Goal: Task Accomplishment & Management: Complete application form

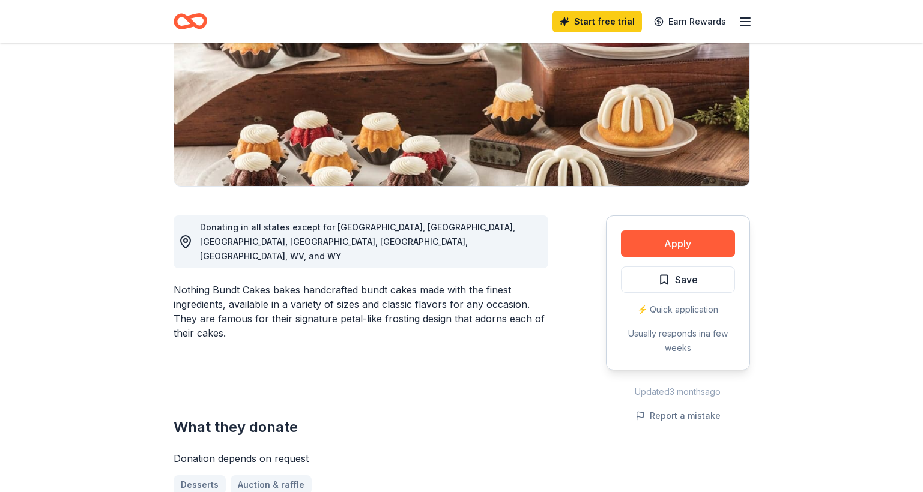
scroll to position [175, 0]
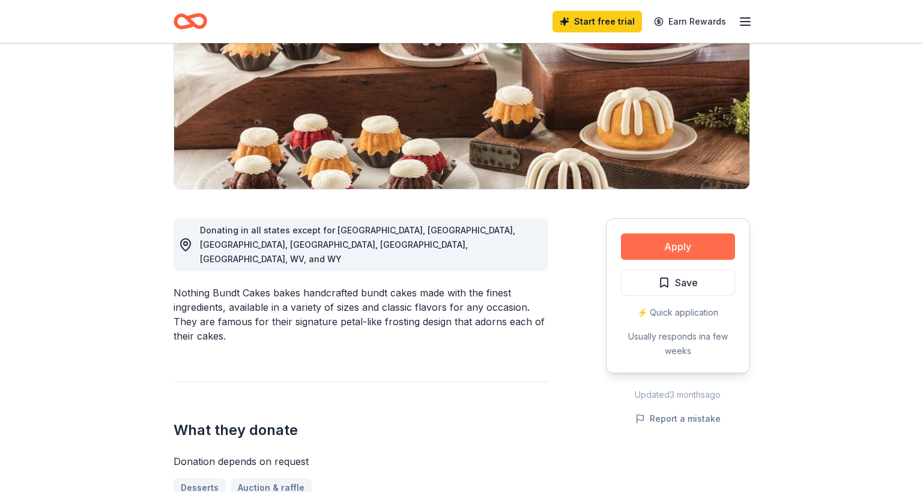
click at [692, 249] on button "Apply" at bounding box center [678, 247] width 114 height 26
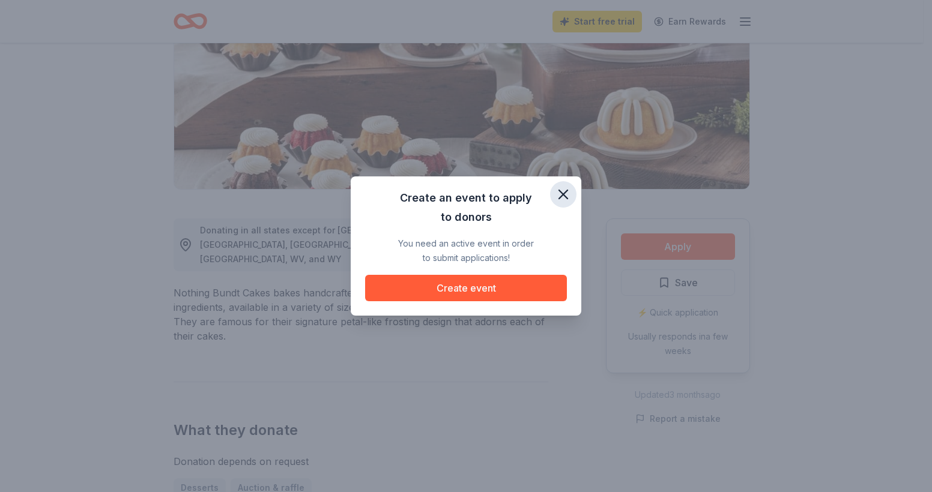
click at [567, 190] on icon "button" at bounding box center [563, 194] width 8 height 8
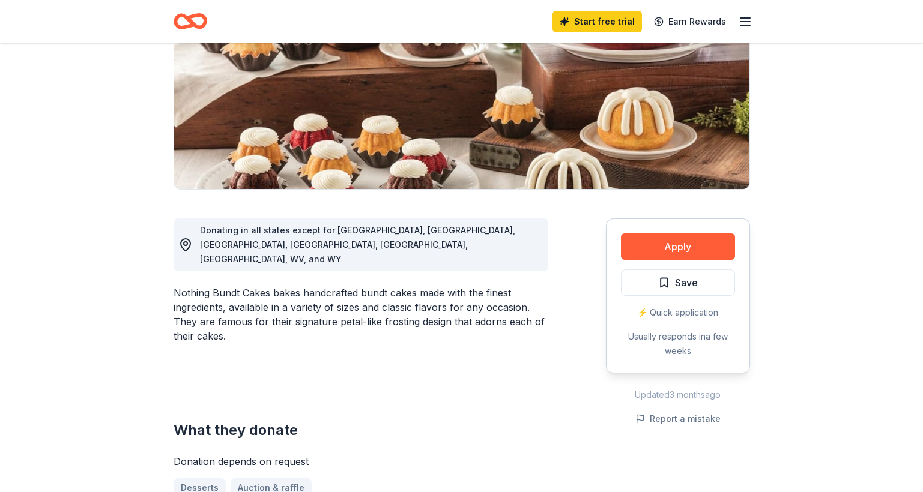
click at [743, 20] on icon "button" at bounding box center [745, 21] width 14 height 14
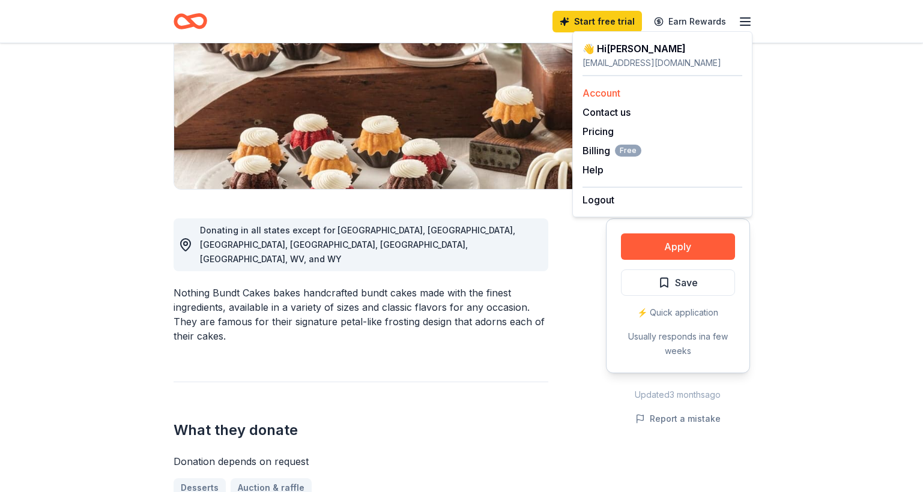
click at [618, 93] on link "Account" at bounding box center [601, 93] width 38 height 12
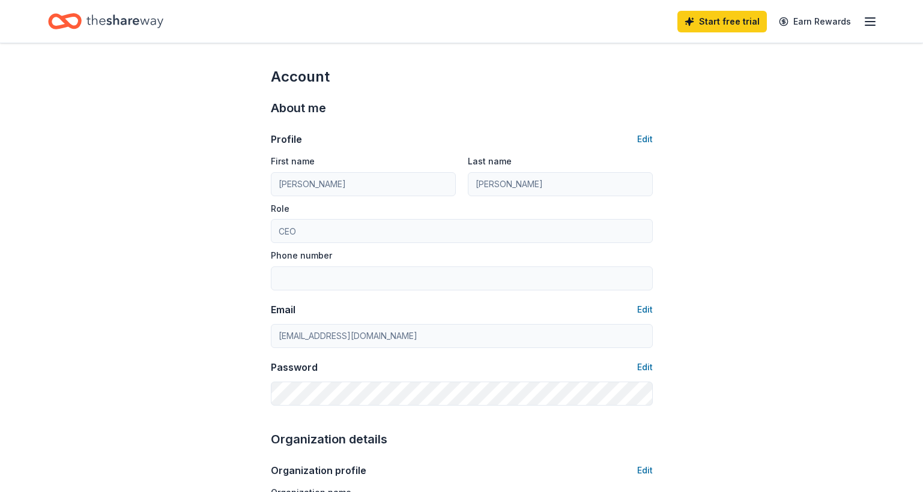
scroll to position [175, 0]
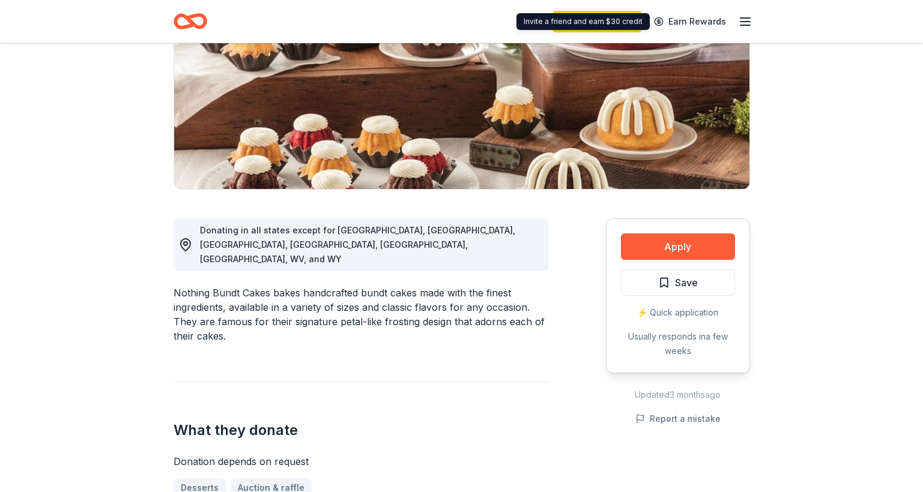
click at [752, 17] on icon "button" at bounding box center [745, 21] width 14 height 14
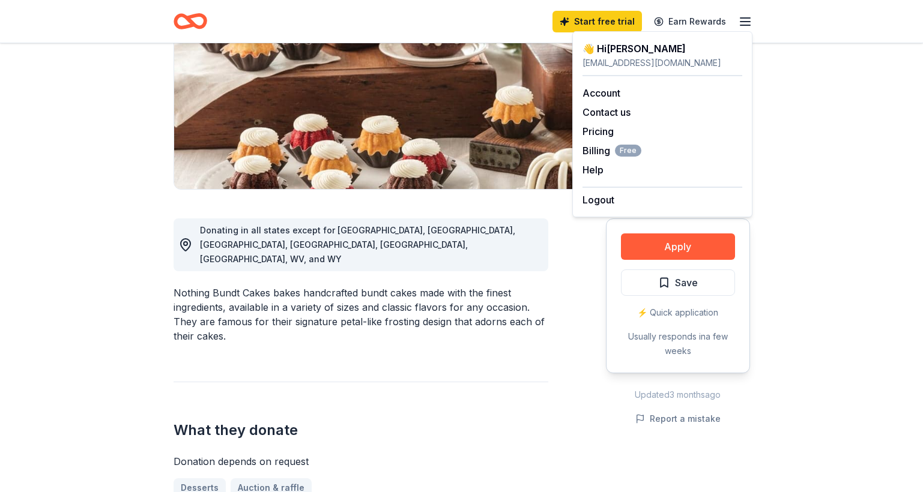
click at [627, 55] on div "👋 Hi Marius" at bounding box center [662, 48] width 160 height 14
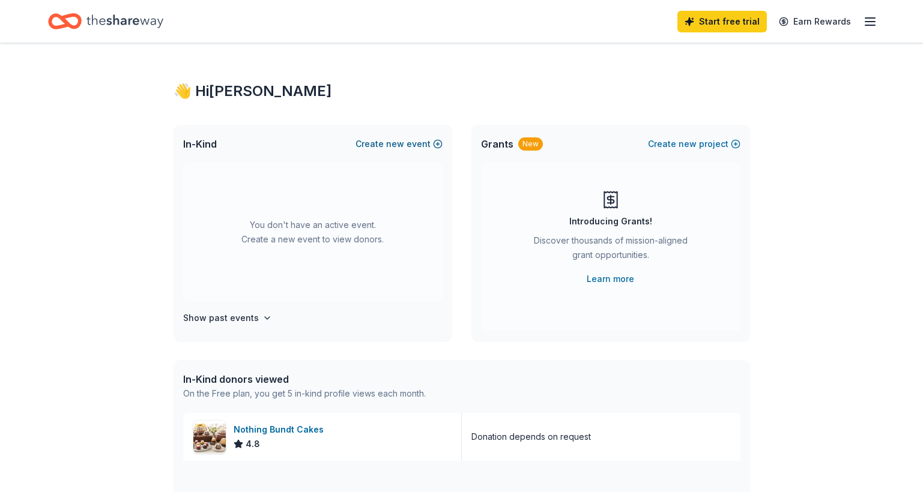
click at [408, 145] on button "Create new event" at bounding box center [398, 144] width 87 height 14
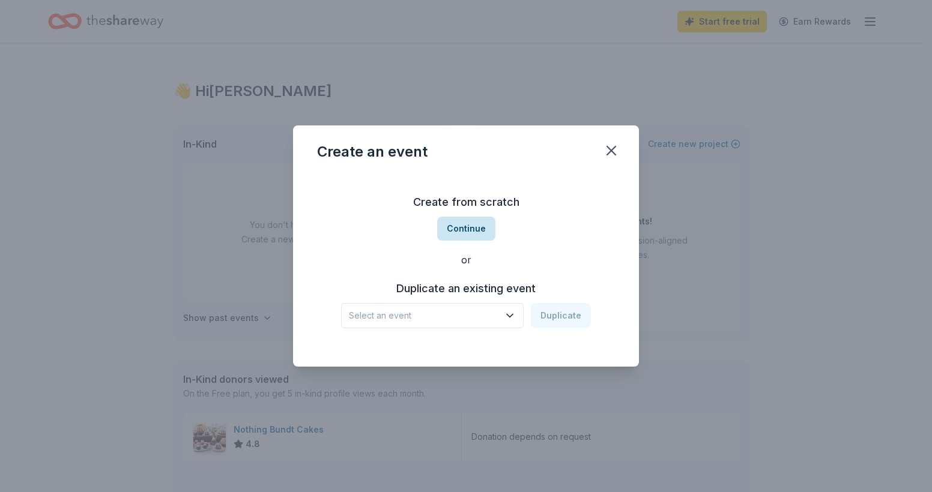
click at [462, 223] on button "Continue" at bounding box center [466, 229] width 58 height 24
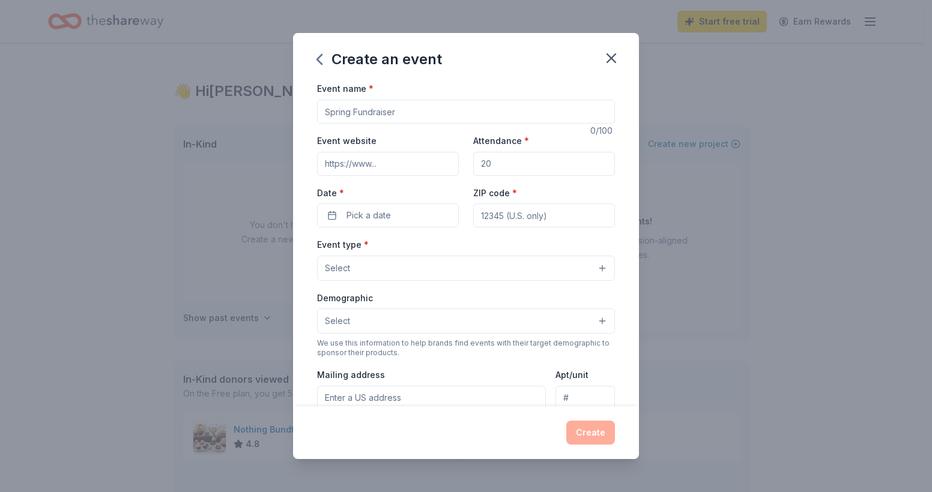
click at [421, 107] on input "Event name *" at bounding box center [466, 112] width 298 height 24
type input "T"
type input "Community Trick Or Treat with Sheriff [PERSON_NAME]"
click at [380, 216] on span "Pick a date" at bounding box center [368, 215] width 44 height 14
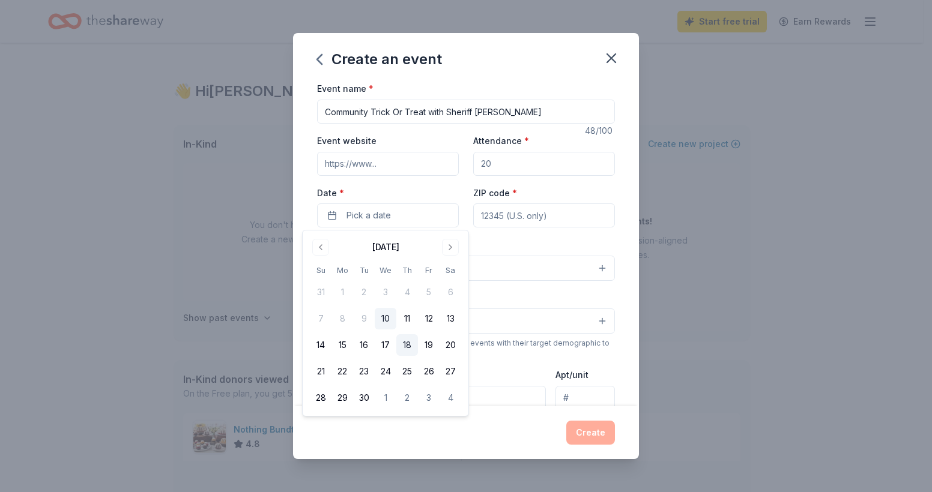
click at [411, 343] on button "18" at bounding box center [407, 345] width 22 height 22
click at [448, 247] on button "Go to next month" at bounding box center [450, 247] width 17 height 17
click at [445, 341] on button "18" at bounding box center [450, 345] width 22 height 22
click at [548, 217] on input "ZIP code *" at bounding box center [544, 216] width 142 height 24
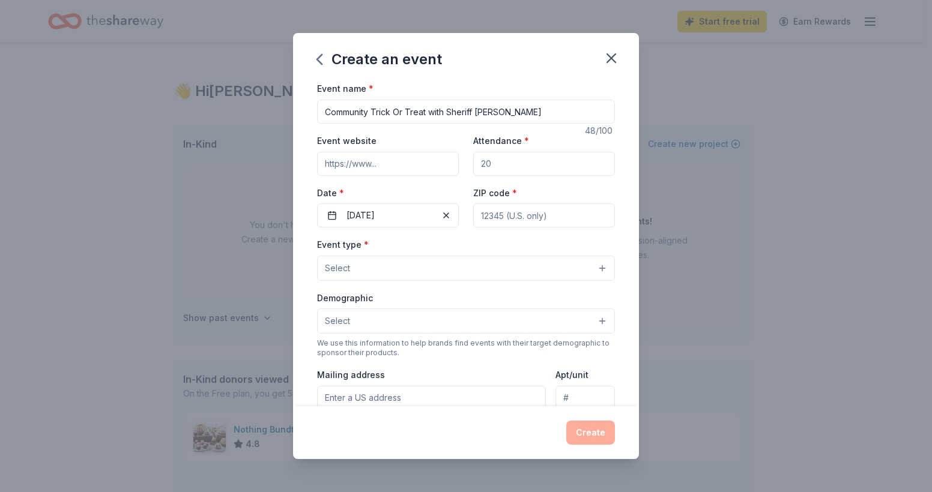
click at [425, 259] on button "Select" at bounding box center [466, 268] width 298 height 25
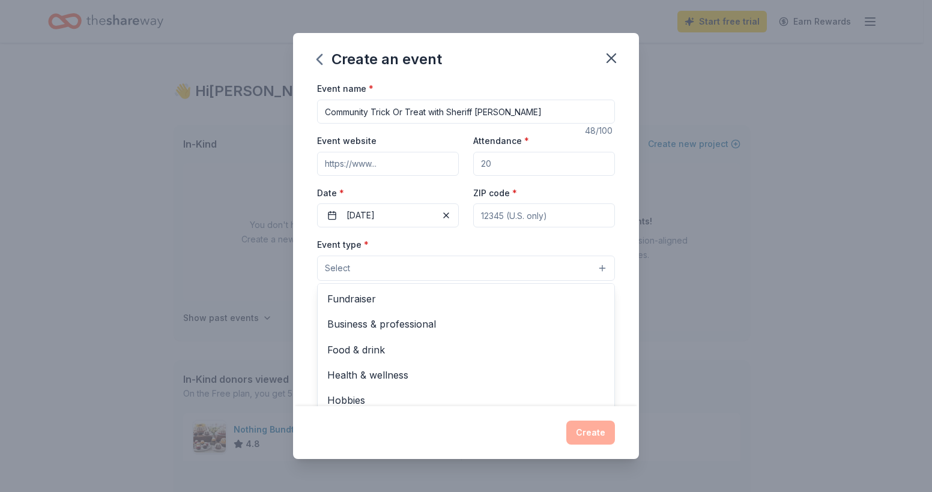
click at [620, 226] on div "Event name * Community Trick Or Treat with Sheriff Grady Judd 48 /100 Event web…" at bounding box center [466, 243] width 346 height 325
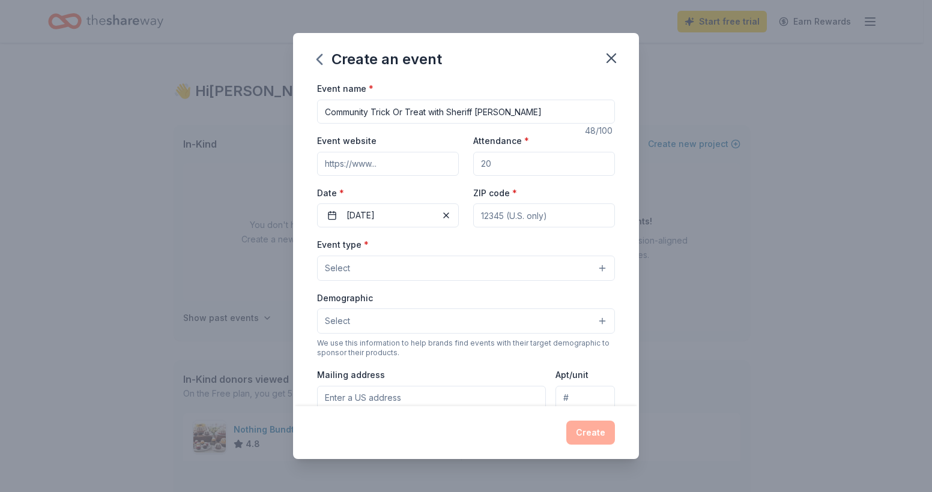
click at [591, 270] on button "Select" at bounding box center [466, 268] width 298 height 25
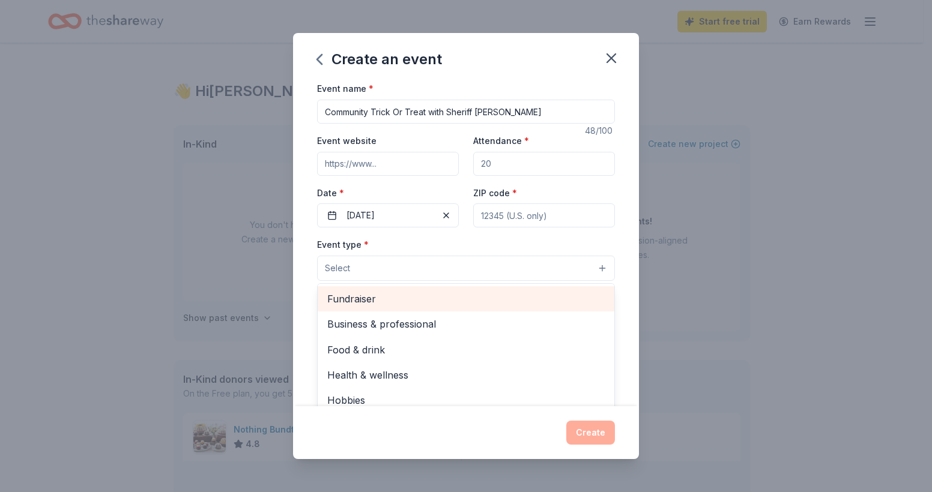
click at [454, 301] on span "Fundraiser" at bounding box center [465, 299] width 277 height 16
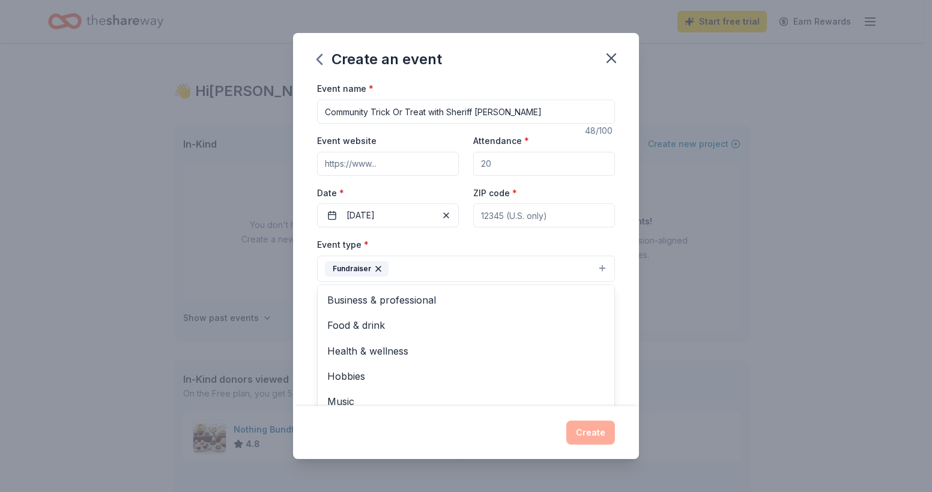
click at [620, 234] on div "Event name * Community Trick Or Treat with Sheriff Grady Judd 48 /100 Event web…" at bounding box center [466, 243] width 346 height 325
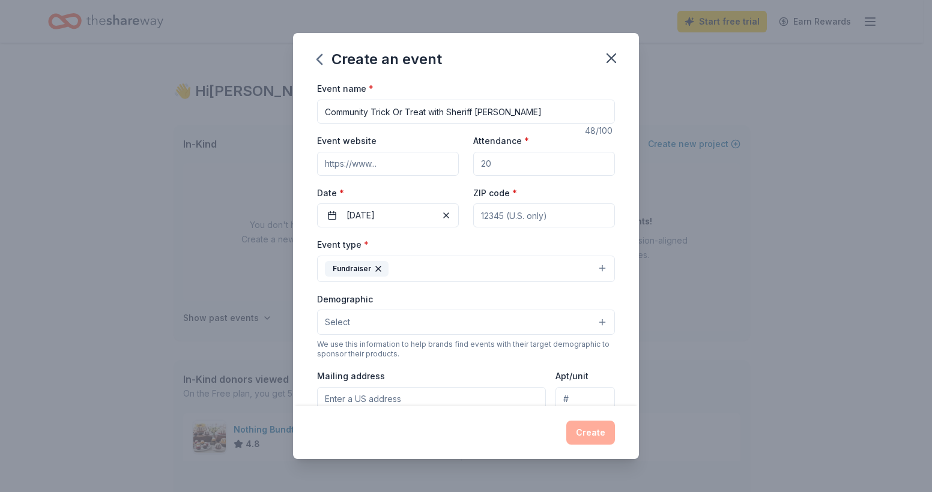
click at [597, 327] on button "Select" at bounding box center [466, 322] width 298 height 25
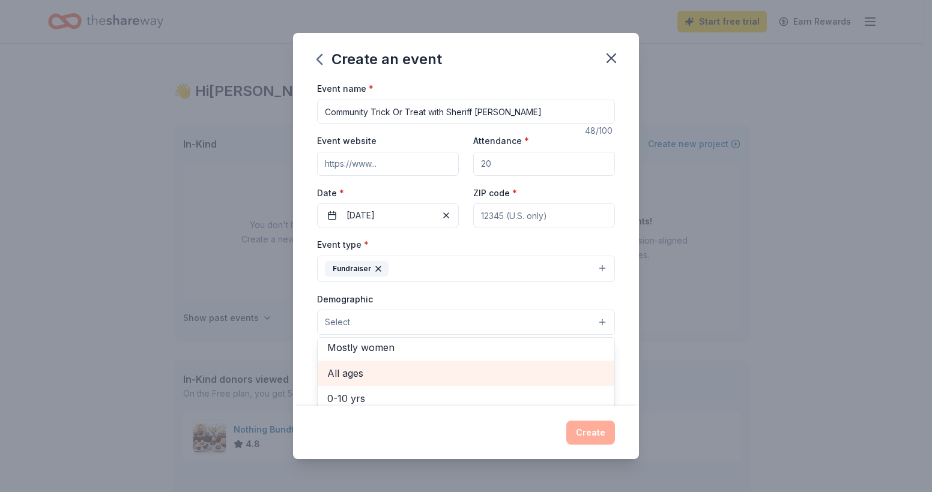
click at [358, 377] on span "All ages" at bounding box center [465, 374] width 277 height 16
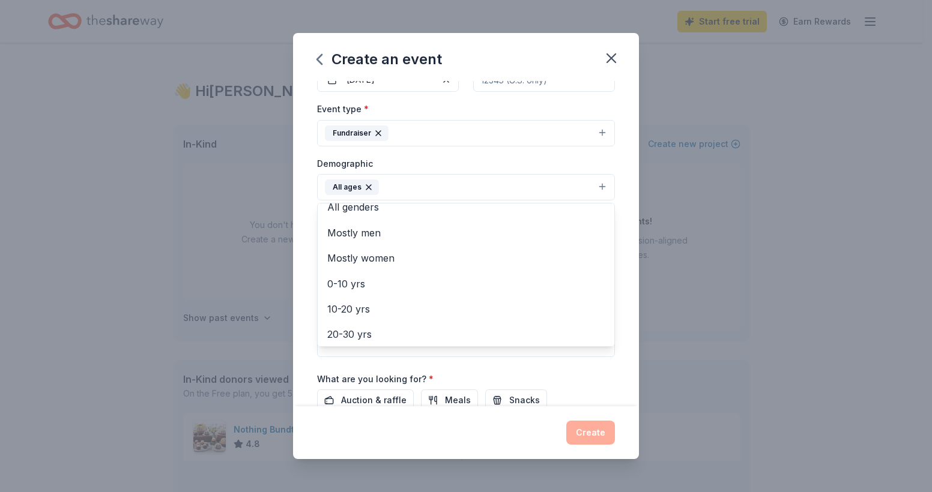
scroll to position [0, 0]
click at [624, 220] on div "Event name * Community Trick Or Treat with Sheriff Grady Judd 48 /100 Event web…" at bounding box center [466, 243] width 346 height 325
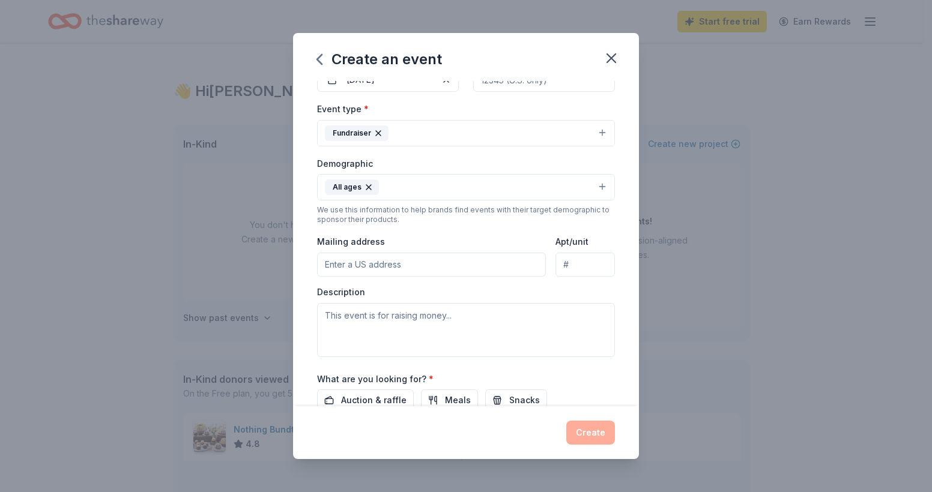
click at [390, 256] on input "Mailing address" at bounding box center [431, 265] width 229 height 24
click at [393, 259] on input "Mailing address" at bounding box center [431, 265] width 229 height 24
paste input "4075 Medulla Rd, Lakeland, FL 33811"
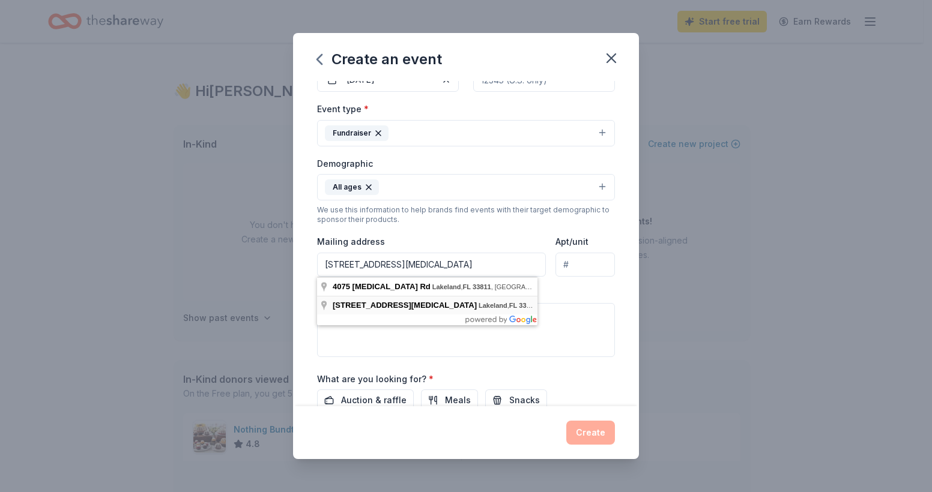
type input "4075 Old Medulla Road, Lakeland, FL, 33811"
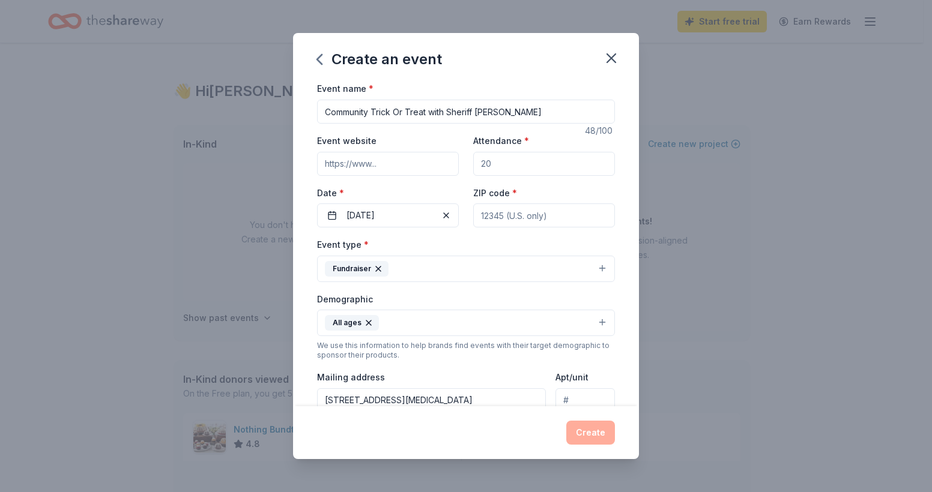
drag, startPoint x: 492, startPoint y: 163, endPoint x: 455, endPoint y: 171, distance: 38.2
click at [455, 171] on div "Event website Attendance * Date * 10/18/2025 ZIP code *" at bounding box center [466, 180] width 298 height 94
type input "8000"
click at [402, 162] on input "Event website" at bounding box center [388, 164] width 142 height 24
click at [430, 166] on input "Event website" at bounding box center [388, 164] width 142 height 24
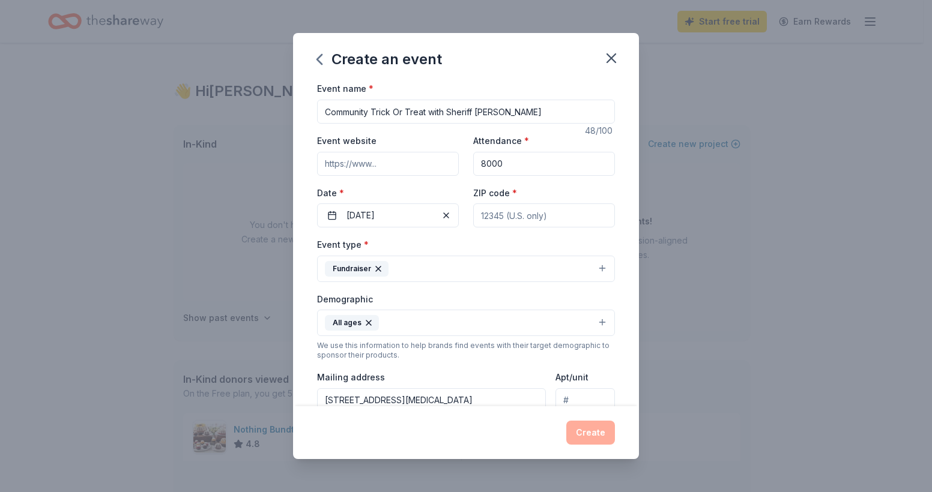
paste input "https://www.facebook.com/events/1818721025408405/"
type input "https://www.facebook.com/events/1818721025408405/"
click at [460, 427] on div "Create" at bounding box center [466, 433] width 298 height 24
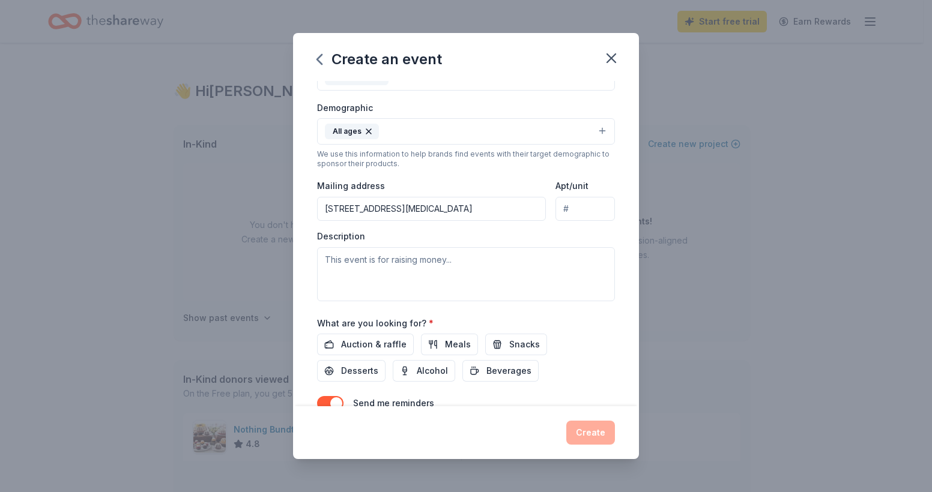
scroll to position [251, 0]
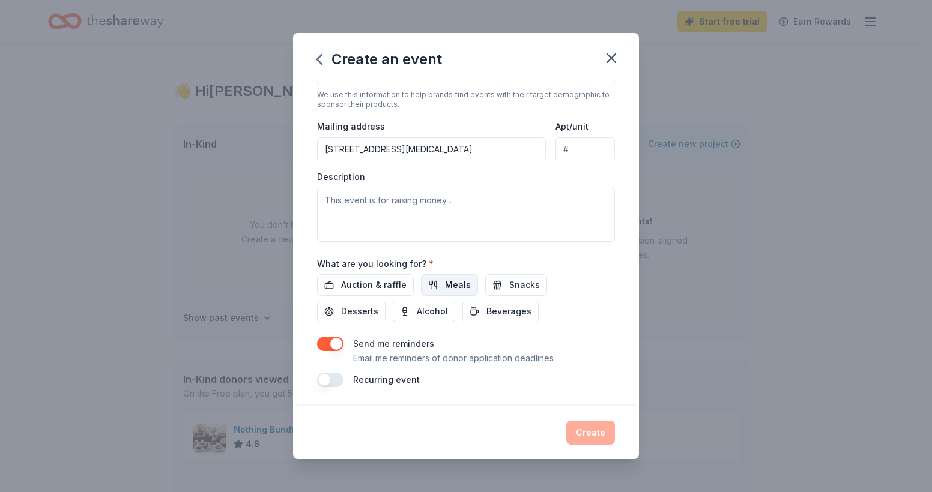
click at [455, 288] on span "Meals" at bounding box center [458, 285] width 26 height 14
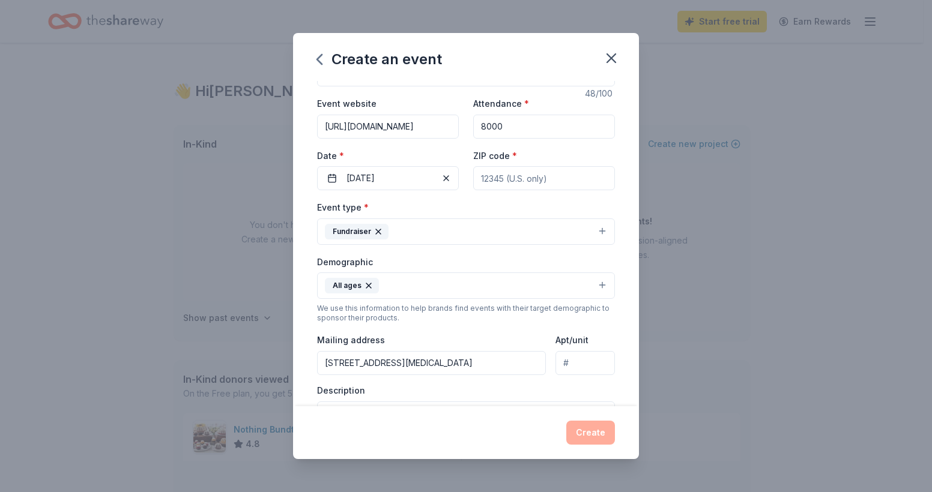
scroll to position [0, 0]
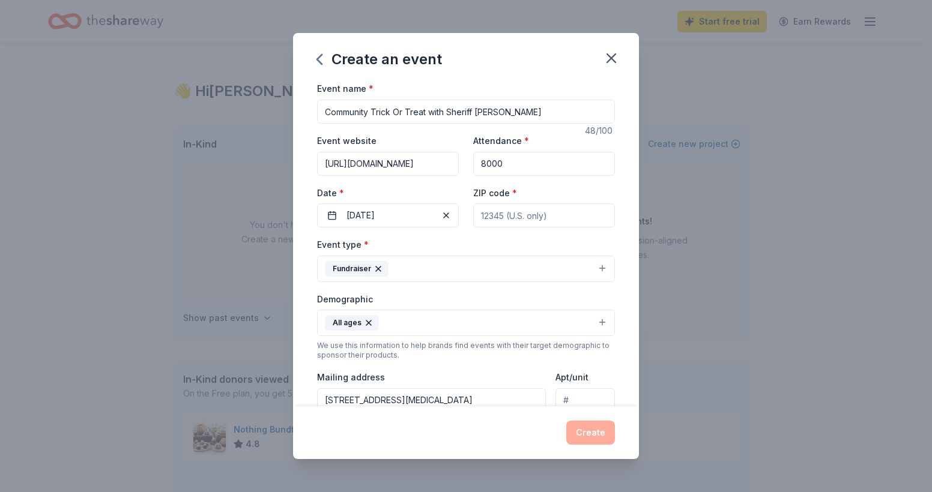
click at [592, 267] on button "Fundraiser" at bounding box center [466, 269] width 298 height 26
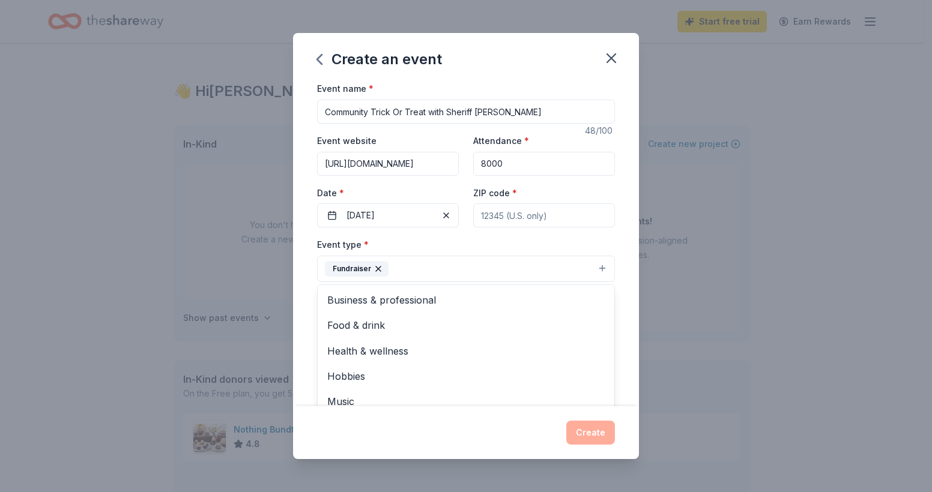
scroll to position [14, 0]
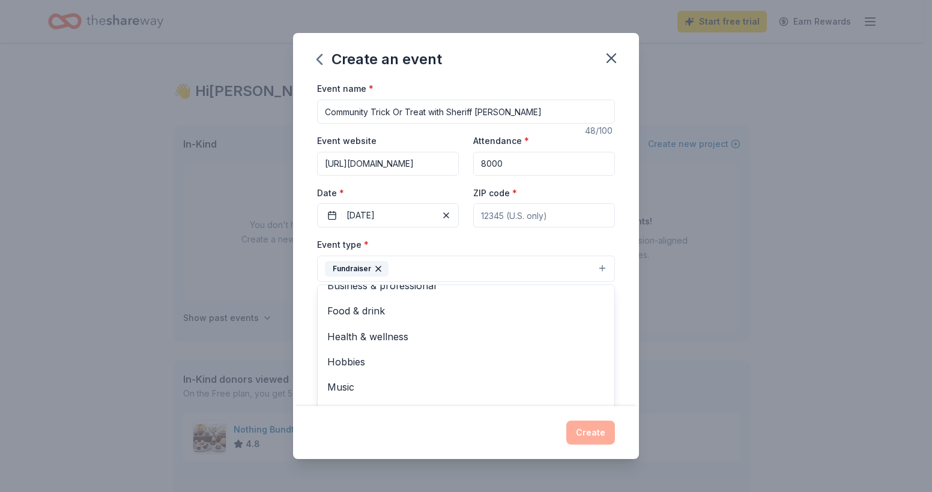
click at [702, 274] on div "Create an event Event name * Community Trick Or Treat with Sheriff Grady Judd 4…" at bounding box center [466, 246] width 932 height 492
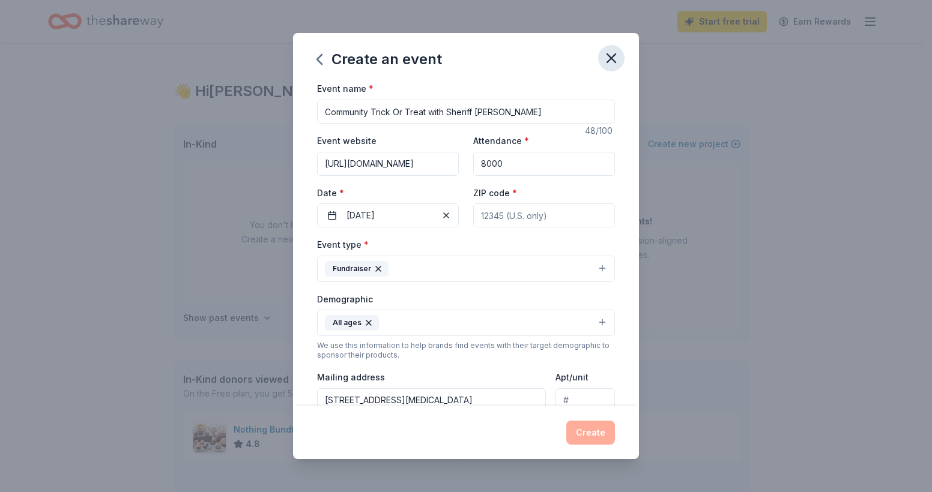
click at [611, 56] on icon "button" at bounding box center [611, 58] width 17 height 17
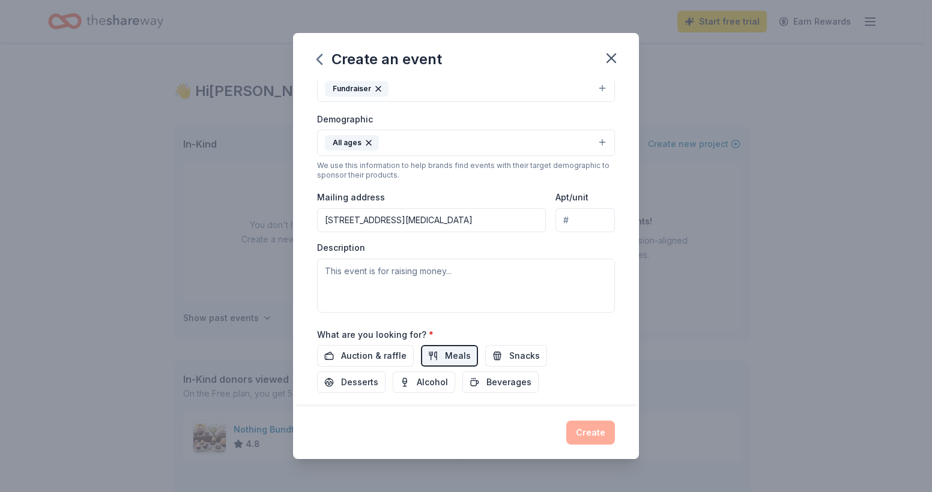
scroll to position [251, 0]
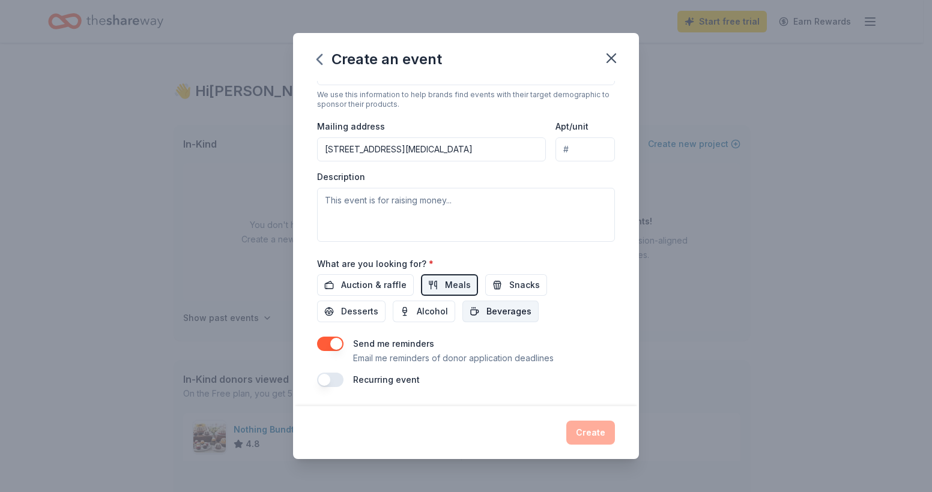
click at [511, 306] on span "Beverages" at bounding box center [508, 311] width 45 height 14
click at [393, 279] on span "Auction & raffle" at bounding box center [373, 285] width 65 height 14
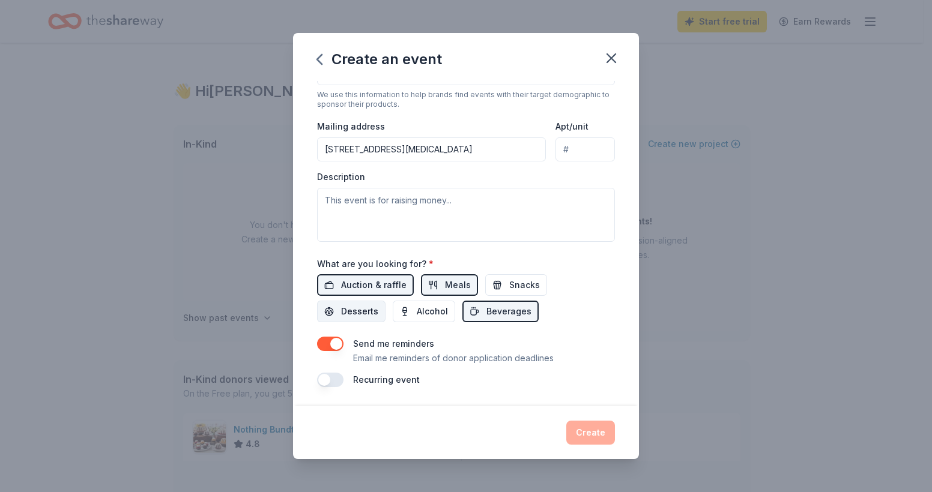
click at [380, 315] on button "Desserts" at bounding box center [351, 312] width 68 height 22
click at [519, 291] on span "Snacks" at bounding box center [524, 285] width 31 height 14
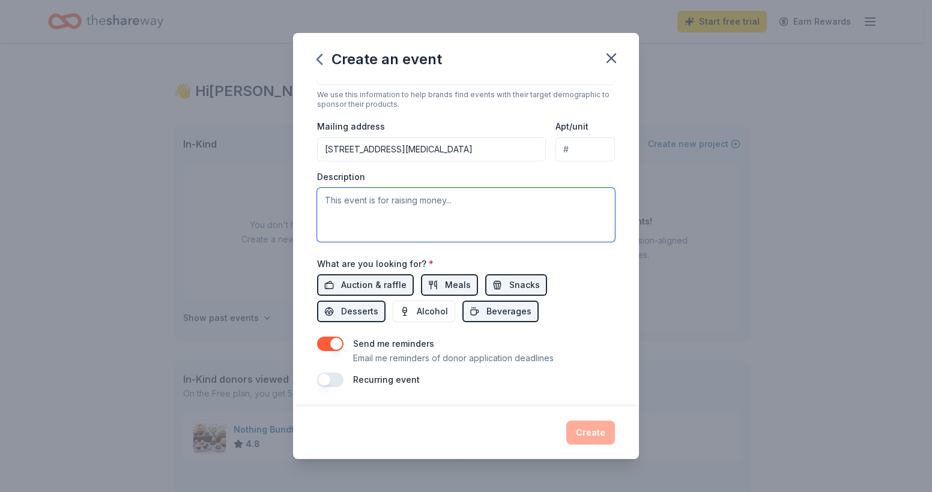
click at [549, 233] on textarea at bounding box center [466, 215] width 298 height 54
click at [428, 200] on textarea at bounding box center [466, 215] width 298 height 54
paste textarea "We are excited to provide the community with an opportunity to trick or treat w…"
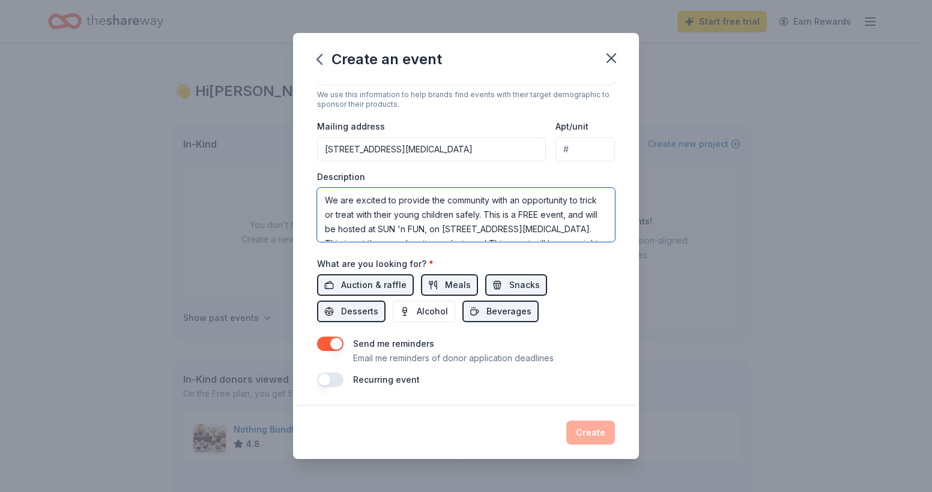
scroll to position [65, 0]
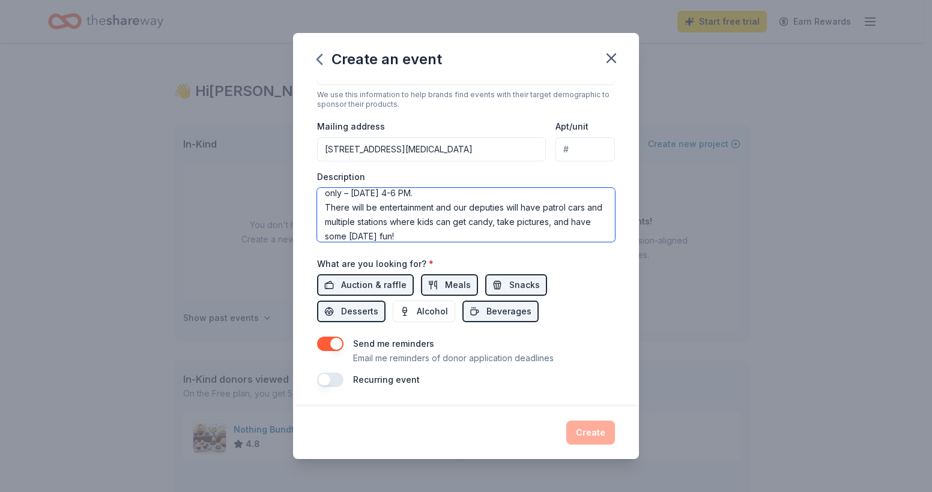
type textarea "We are excited to provide the community with an opportunity to trick or treat w…"
click at [528, 388] on div "Event name * Community Trick Or Treat with Sheriff Grady Judd 48 /100 Event web…" at bounding box center [466, 243] width 346 height 325
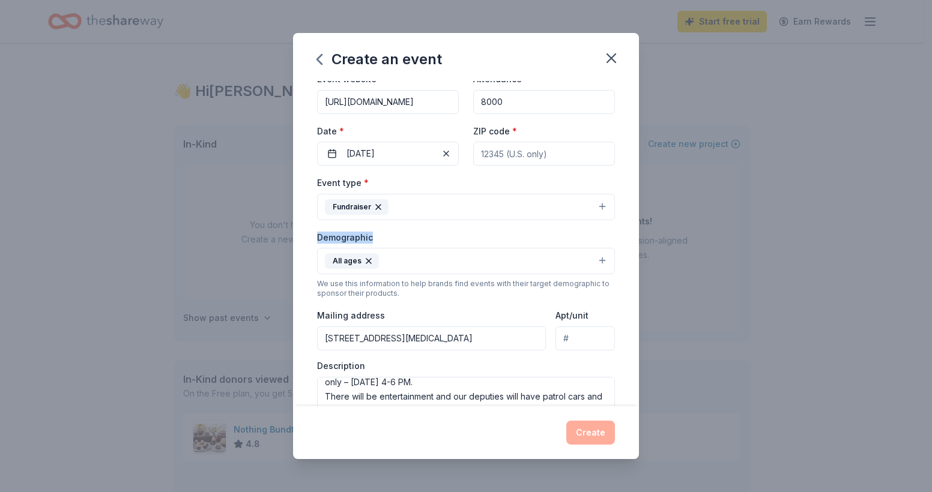
drag, startPoint x: 651, startPoint y: 232, endPoint x: 649, endPoint y: 211, distance: 21.7
click at [649, 211] on div "Create an event Event name * Community Trick Or Treat with Sheriff Grady Judd 4…" at bounding box center [466, 246] width 932 height 492
click at [520, 157] on input "ZIP code *" at bounding box center [544, 154] width 142 height 24
type input "33811"
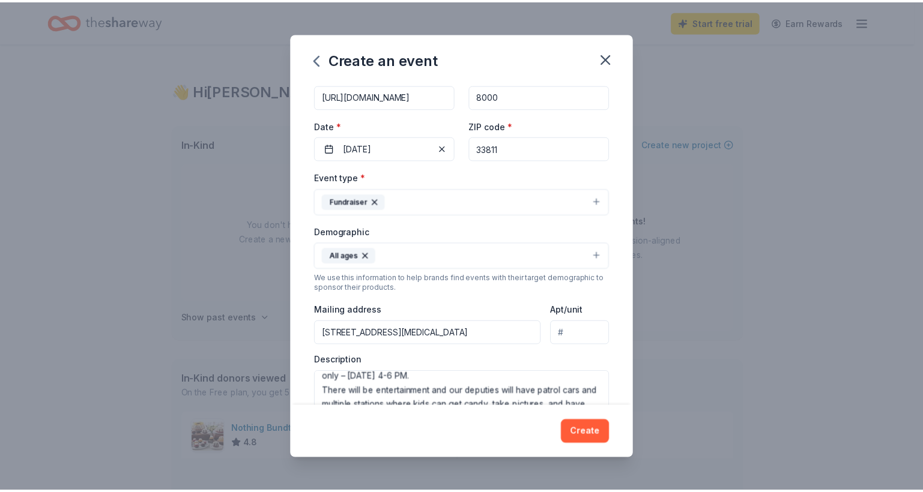
scroll to position [0, 0]
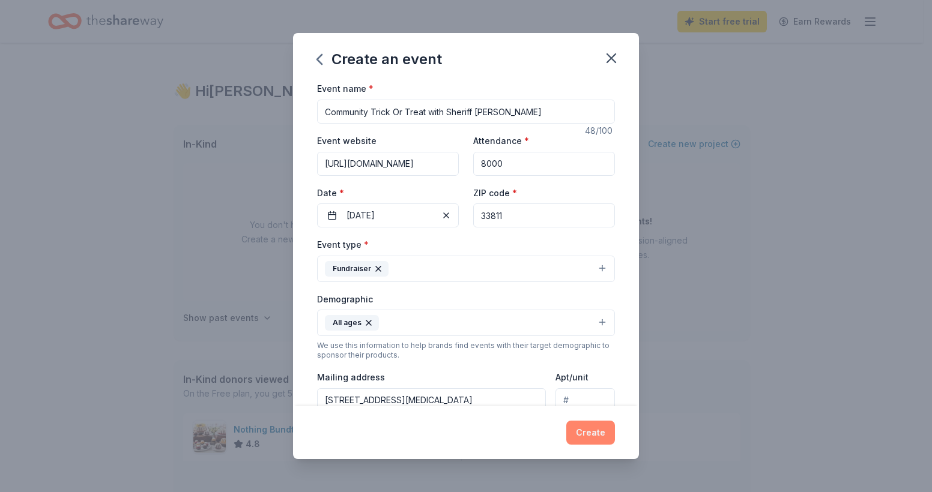
click at [586, 426] on button "Create" at bounding box center [590, 433] width 49 height 24
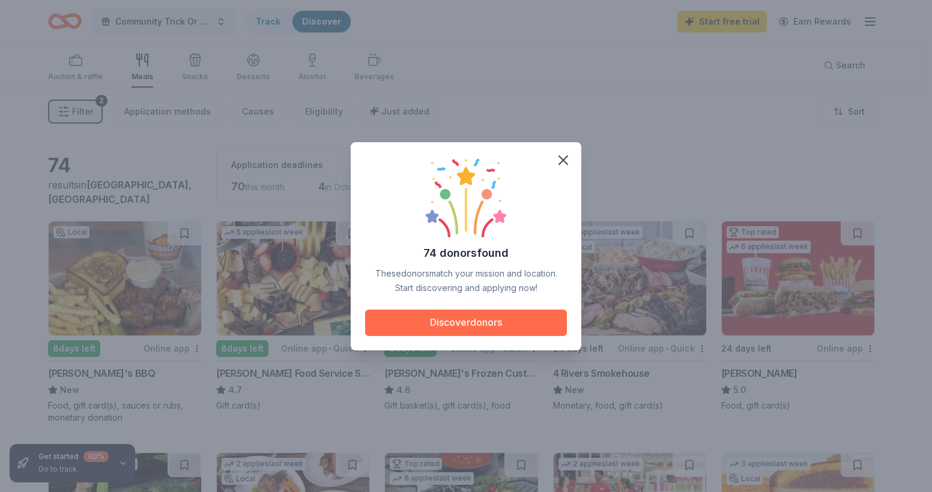
click at [520, 312] on button "Discover donors" at bounding box center [466, 323] width 202 height 26
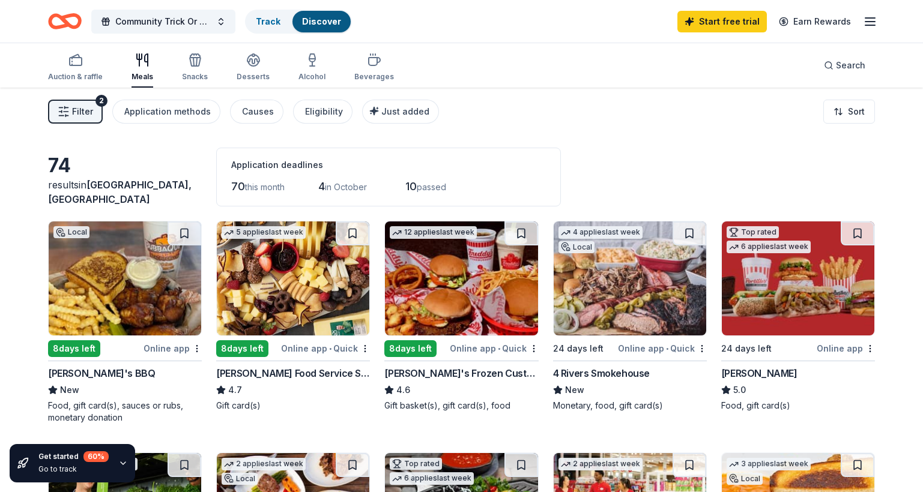
click at [318, 273] on img at bounding box center [293, 279] width 152 height 114
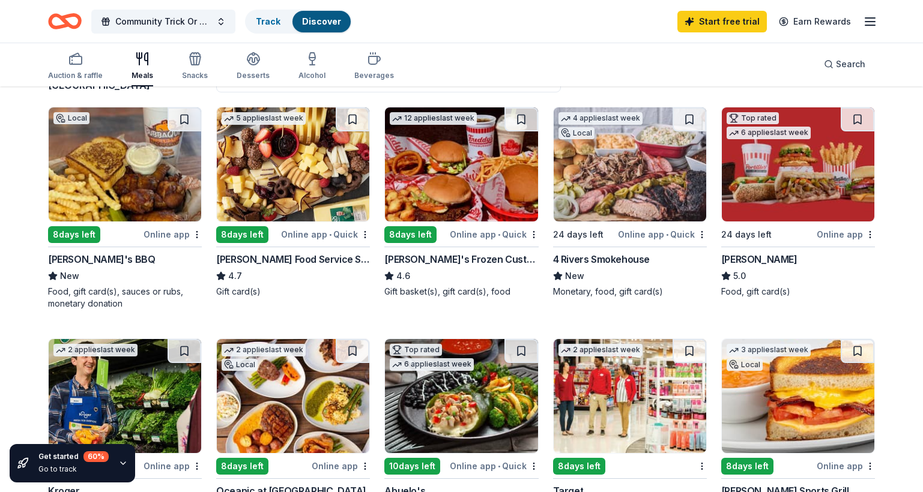
click at [170, 174] on img at bounding box center [125, 164] width 152 height 114
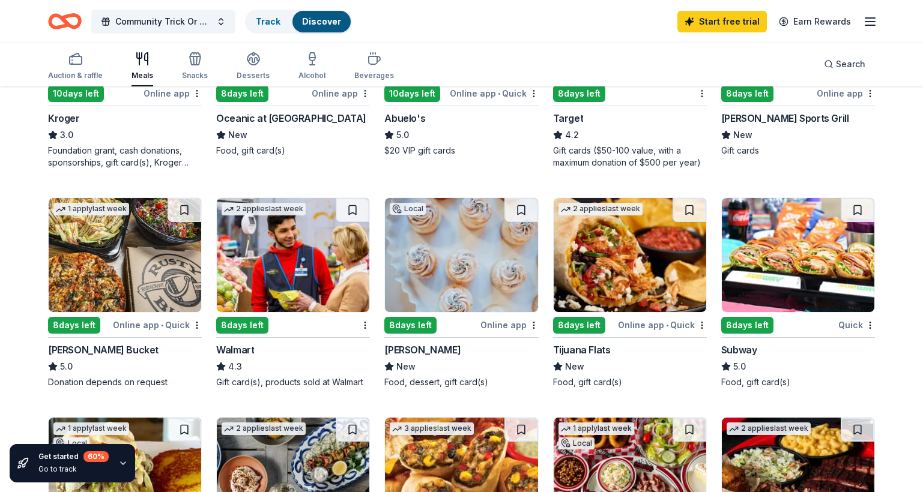
scroll to position [495, 0]
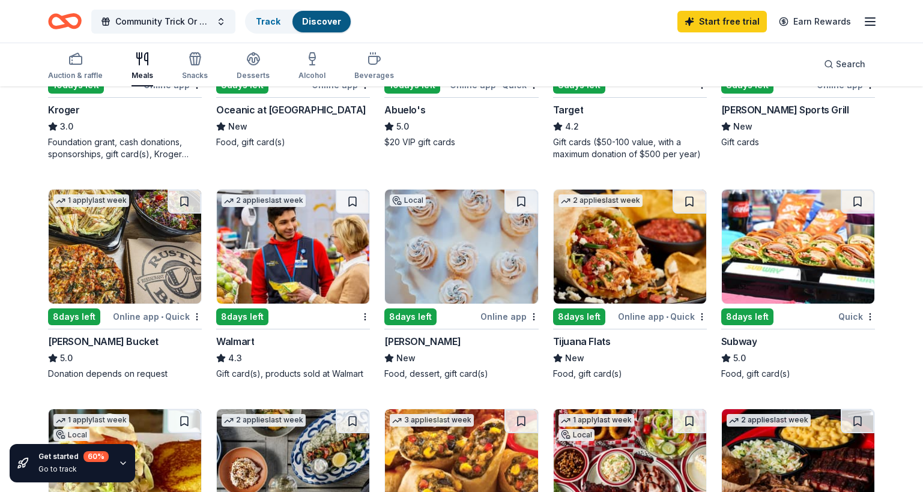
click at [297, 266] on img at bounding box center [293, 247] width 152 height 114
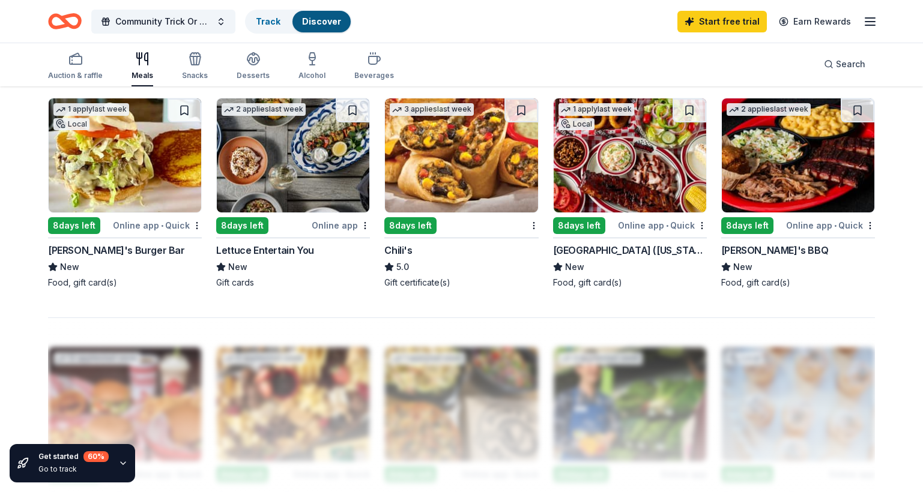
scroll to position [804, 0]
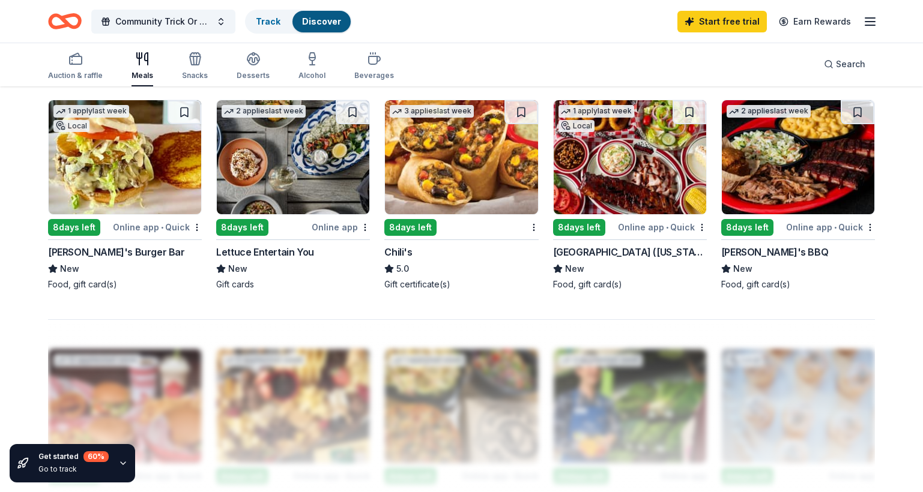
click at [475, 170] on img at bounding box center [461, 157] width 152 height 114
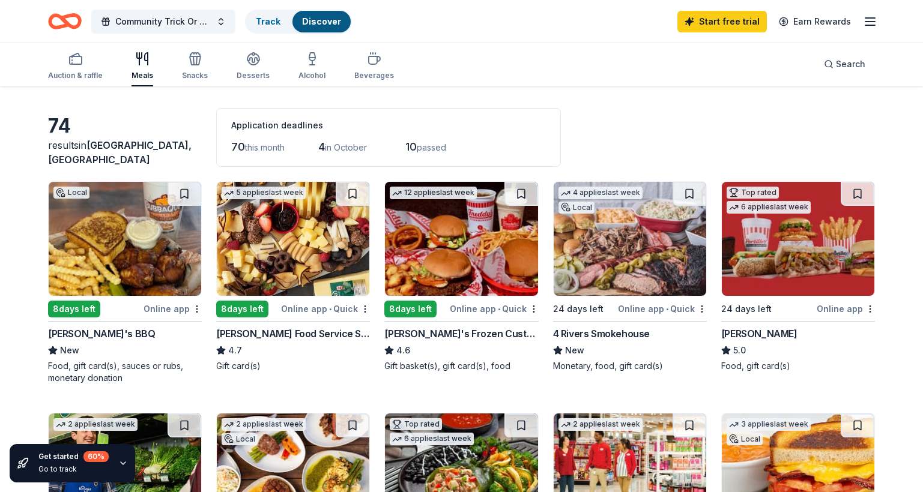
scroll to position [0, 0]
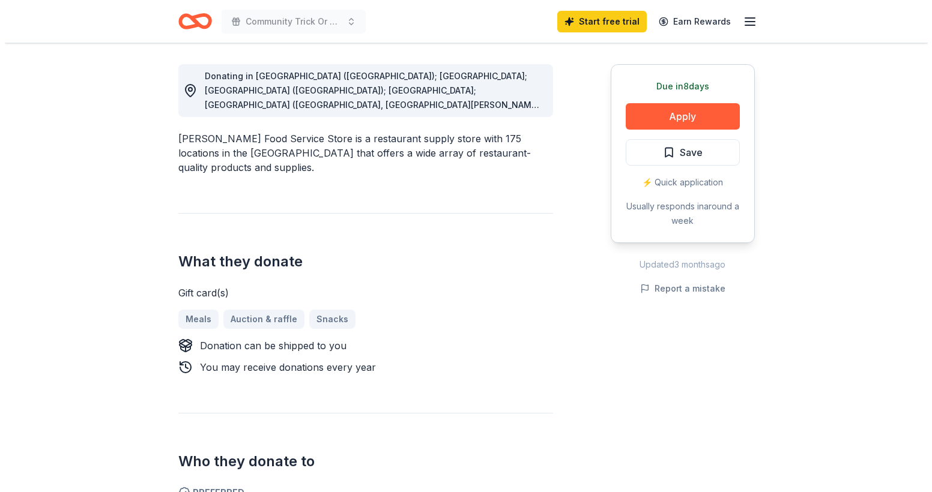
scroll to position [253, 0]
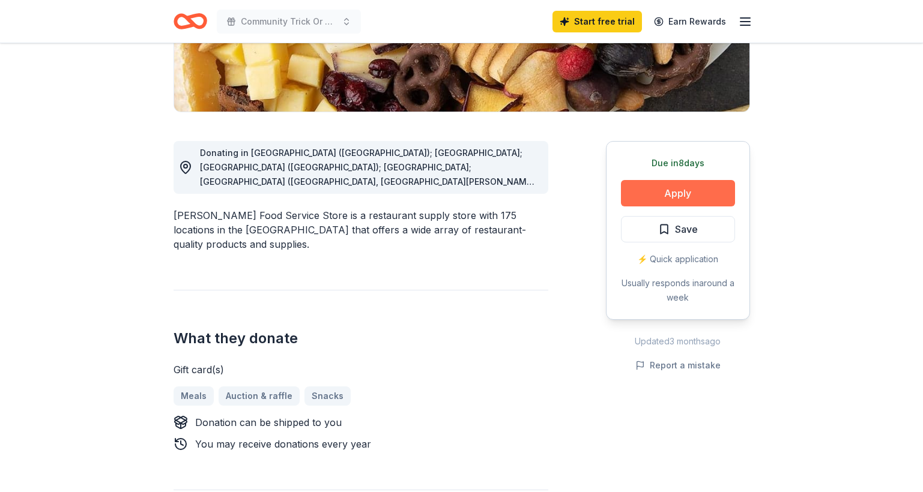
click at [693, 193] on button "Apply" at bounding box center [678, 193] width 114 height 26
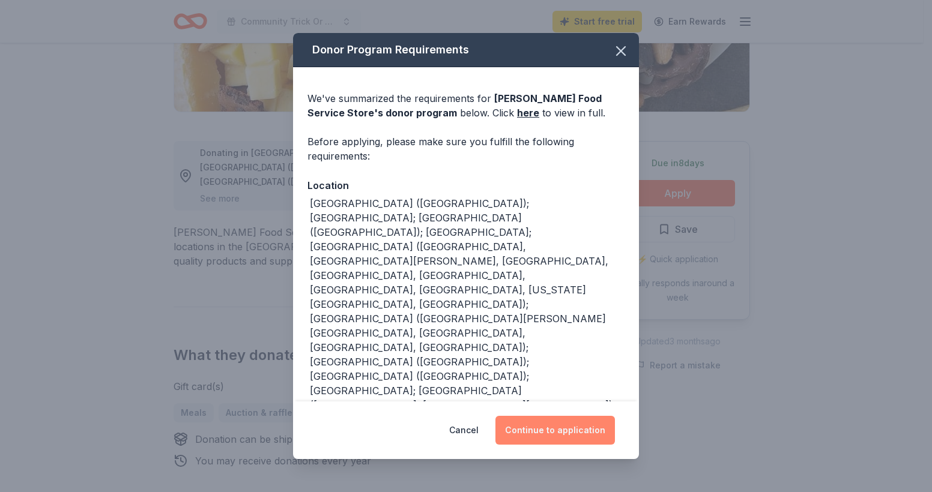
click at [539, 433] on button "Continue to application" at bounding box center [554, 430] width 119 height 29
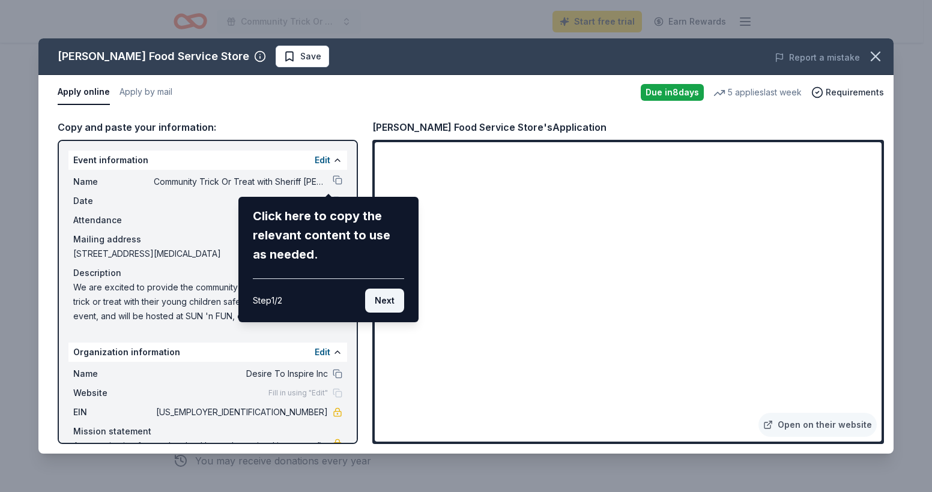
click at [382, 305] on button "Next" at bounding box center [384, 301] width 39 height 24
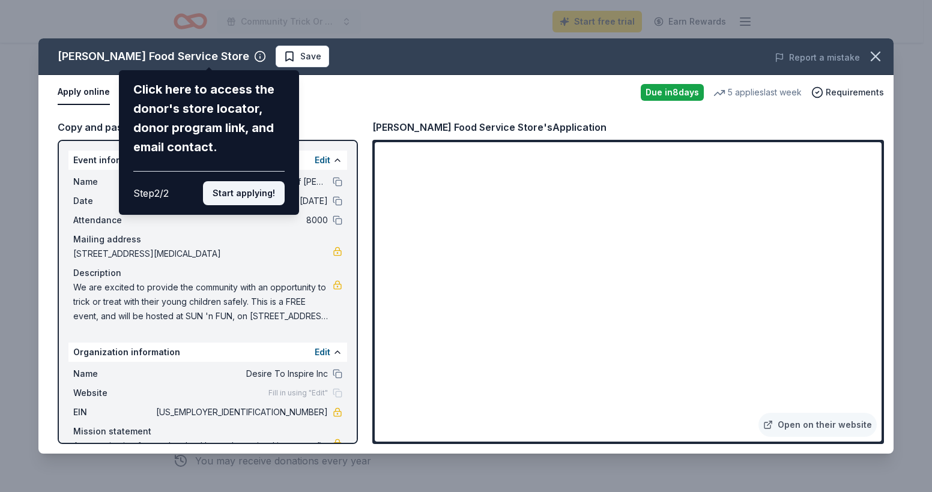
click at [252, 196] on button "Start applying!" at bounding box center [244, 193] width 82 height 24
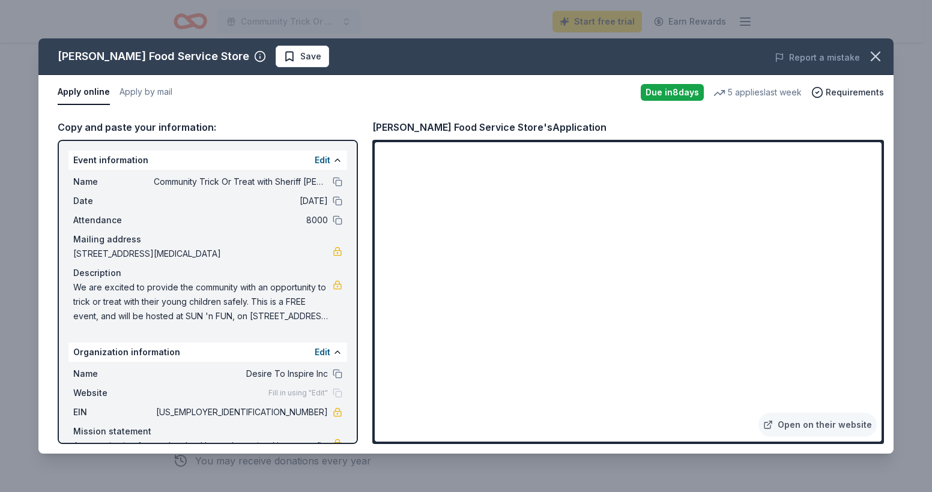
drag, startPoint x: 875, startPoint y: 190, endPoint x: 870, endPoint y: 303, distance: 113.6
click at [870, 303] on div "Gordon Food Service Store Save Report a mistake Apply online Apply by mail Due …" at bounding box center [465, 245] width 855 height 415
drag, startPoint x: 877, startPoint y: 273, endPoint x: 890, endPoint y: 340, distance: 67.9
click at [890, 340] on div "Gordon Food Service Store Save Report a mistake Apply online Apply by mail Due …" at bounding box center [465, 245] width 855 height 415
click at [860, 327] on div "Gordon Food Service Store Save Report a mistake Apply online Apply by mail Due …" at bounding box center [465, 245] width 855 height 415
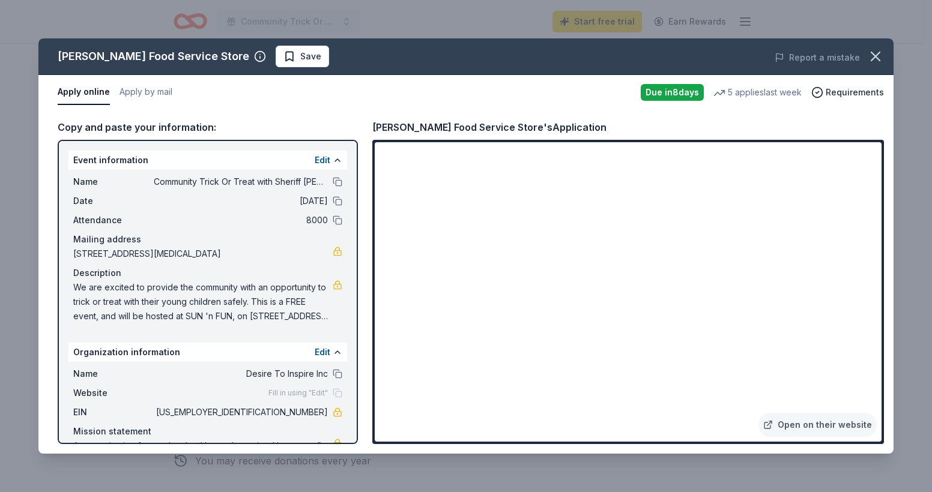
drag, startPoint x: 877, startPoint y: 300, endPoint x: 878, endPoint y: 337, distance: 37.2
click at [878, 337] on div "Gordon Food Service Store Save Report a mistake Apply online Apply by mail Due …" at bounding box center [465, 245] width 855 height 415
click at [641, 252] on div "Gordon Food Service Store Save Report a mistake Apply online Apply by mail Due …" at bounding box center [465, 245] width 855 height 415
click at [480, 207] on div "Gordon Food Service Store Save Report a mistake Apply online Apply by mail Due …" at bounding box center [465, 245] width 855 height 415
drag, startPoint x: 348, startPoint y: 303, endPoint x: 353, endPoint y: 429, distance: 126.8
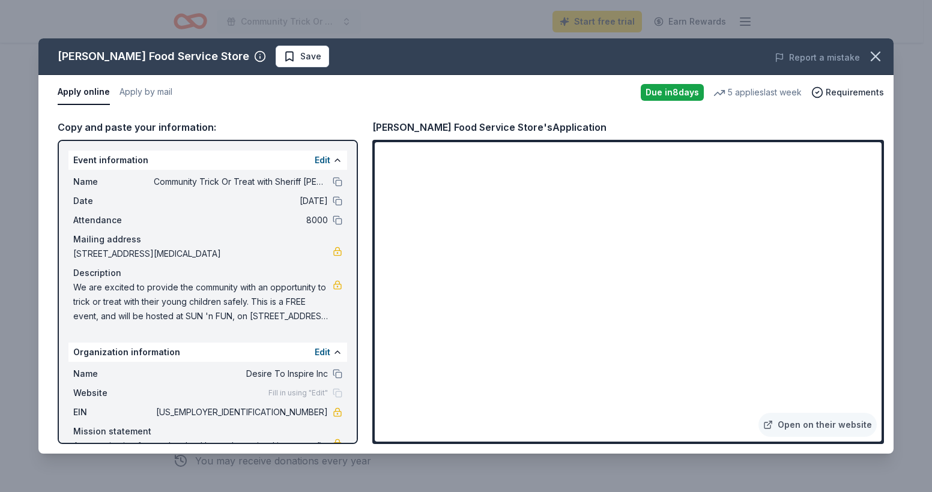
click at [353, 429] on div "Gordon Food Service Store Save Report a mistake Apply online Apply by mail Due …" at bounding box center [465, 245] width 855 height 415
click at [297, 113] on div "Gordon Food Service Store Save Report a mistake Apply online Apply by mail Due …" at bounding box center [465, 245] width 855 height 415
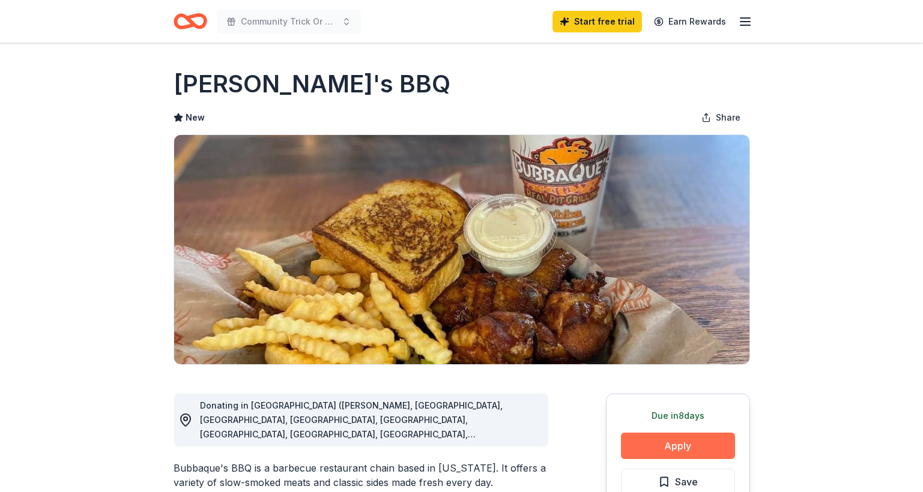
click at [687, 450] on button "Apply" at bounding box center [678, 446] width 114 height 26
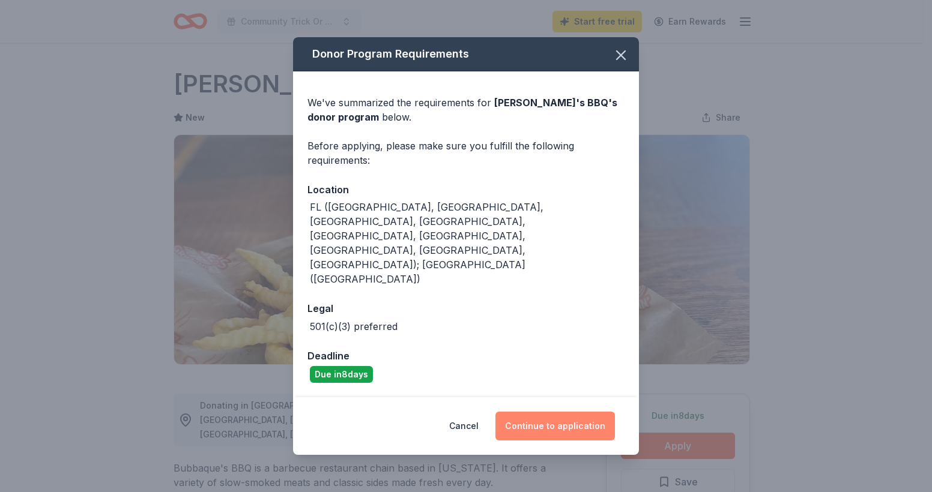
click at [573, 412] on button "Continue to application" at bounding box center [554, 426] width 119 height 29
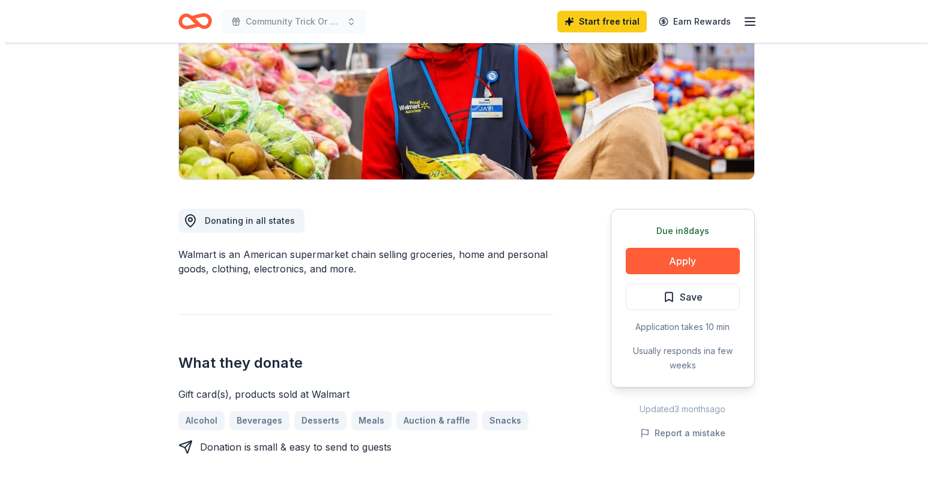
scroll to position [190, 0]
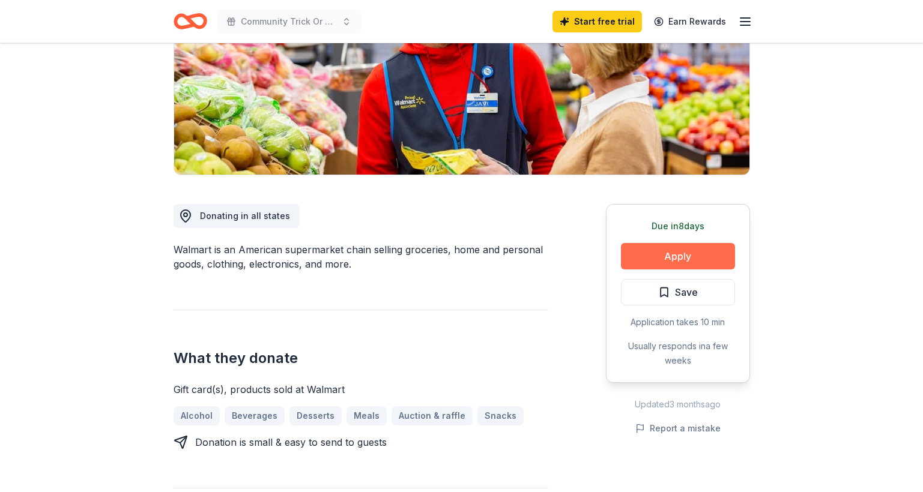
click at [683, 249] on button "Apply" at bounding box center [678, 256] width 114 height 26
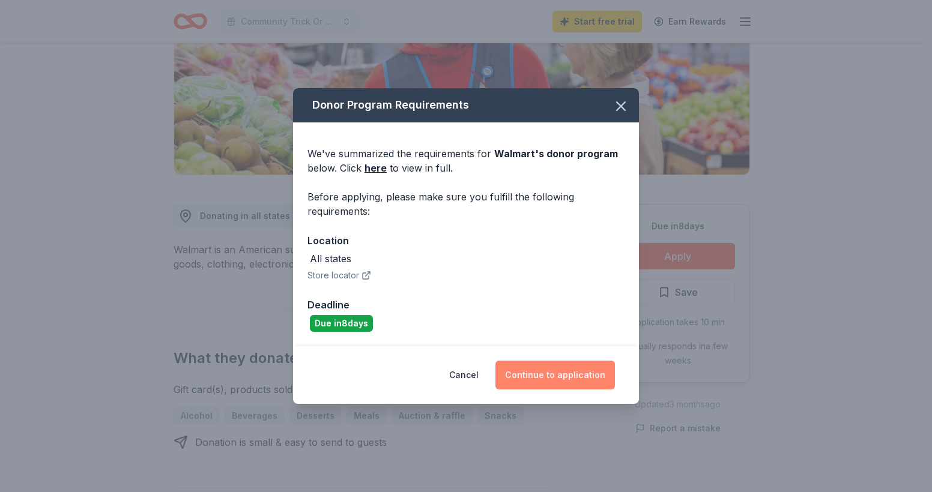
drag, startPoint x: 683, startPoint y: 249, endPoint x: 575, endPoint y: 377, distance: 167.8
click at [575, 377] on button "Continue to application" at bounding box center [554, 375] width 119 height 29
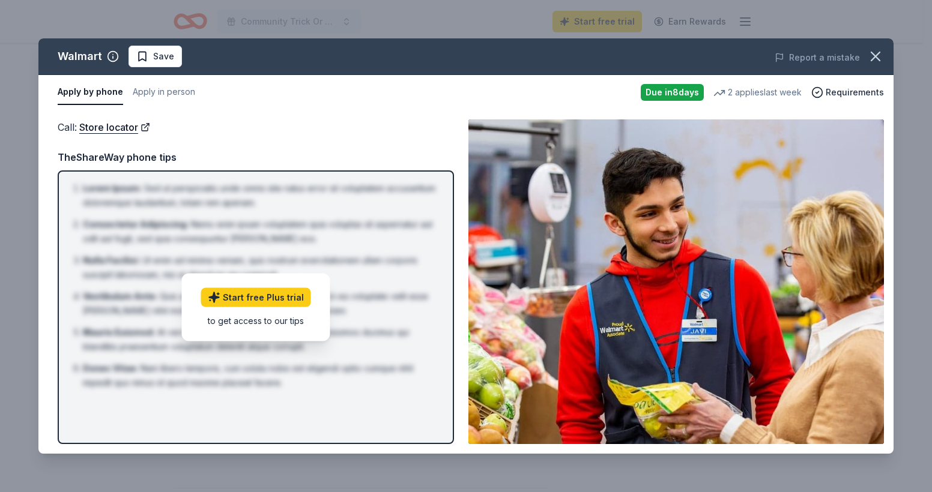
click at [280, 322] on div "to get access to our tips" at bounding box center [256, 320] width 110 height 13
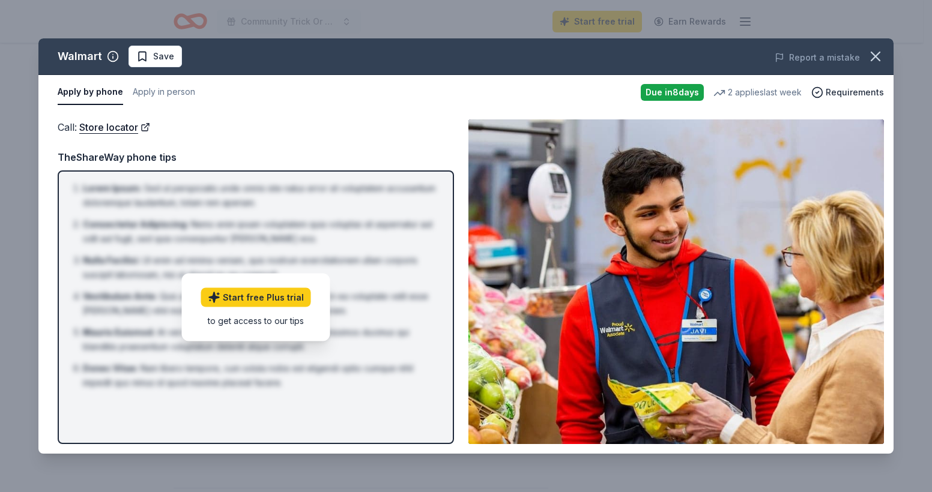
click at [280, 322] on div "to get access to our tips" at bounding box center [256, 320] width 110 height 13
click at [874, 49] on icon "button" at bounding box center [875, 56] width 17 height 17
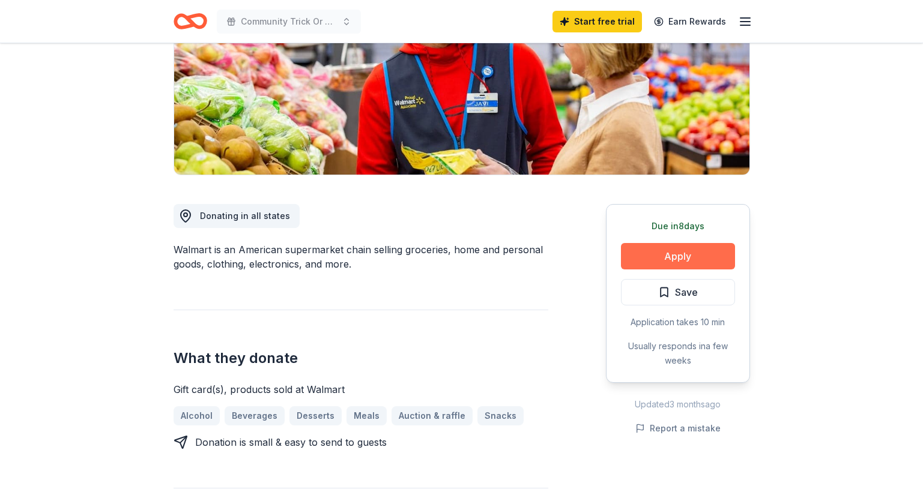
click at [709, 260] on button "Apply" at bounding box center [678, 256] width 114 height 26
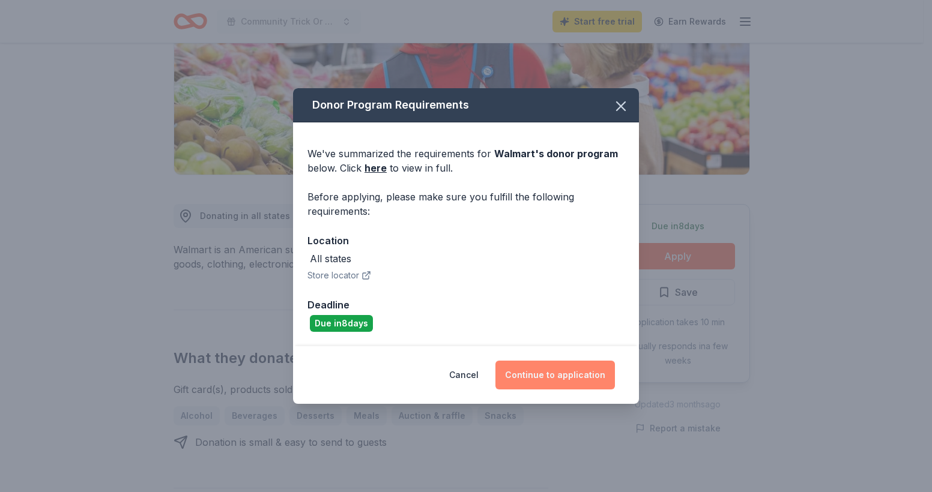
click at [557, 367] on button "Continue to application" at bounding box center [554, 375] width 119 height 29
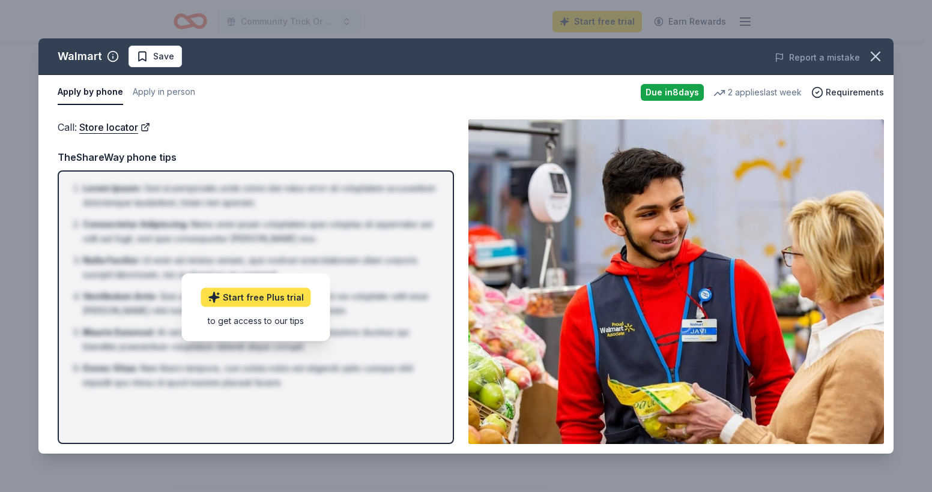
click at [307, 300] on link "Start free Plus trial" at bounding box center [256, 297] width 110 height 19
click at [647, 361] on img at bounding box center [675, 281] width 415 height 325
drag, startPoint x: 107, startPoint y: 94, endPoint x: 373, endPoint y: 122, distance: 266.8
click at [373, 122] on div "Call : Store locator" at bounding box center [256, 127] width 396 height 16
click at [174, 88] on button "Apply in person" at bounding box center [164, 92] width 62 height 25
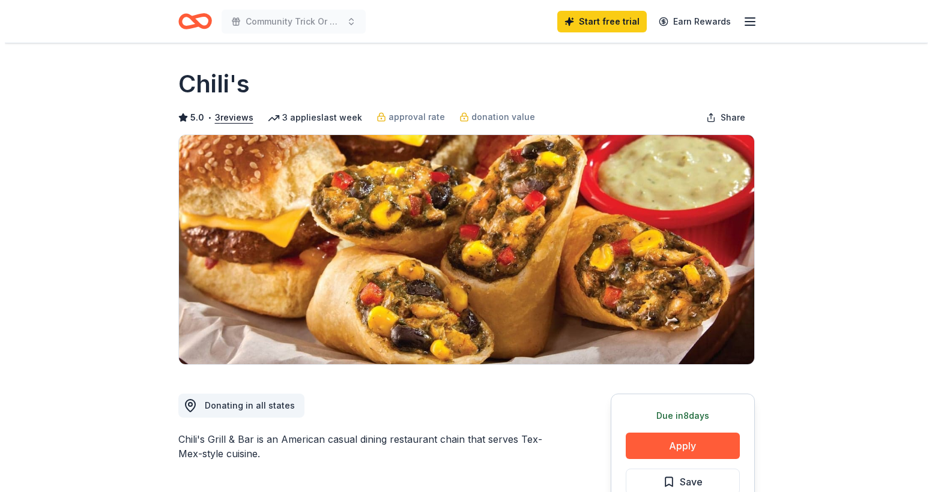
scroll to position [137, 0]
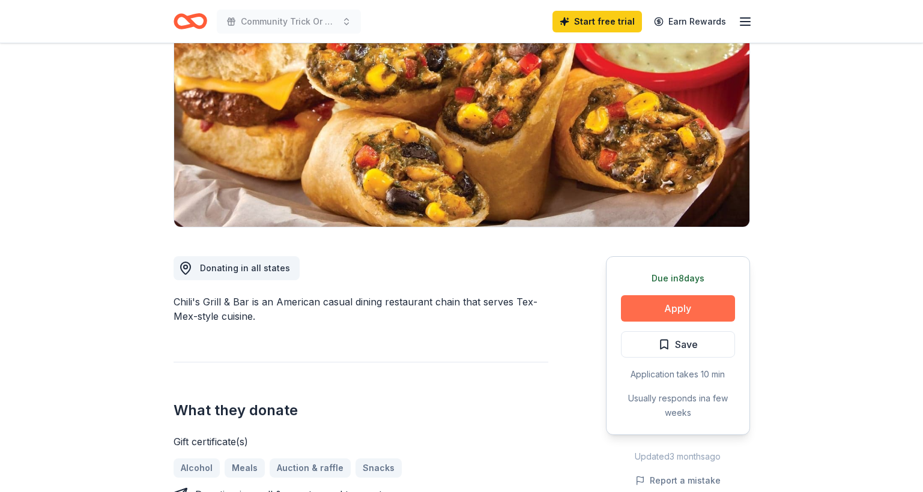
click at [683, 302] on button "Apply" at bounding box center [678, 308] width 114 height 26
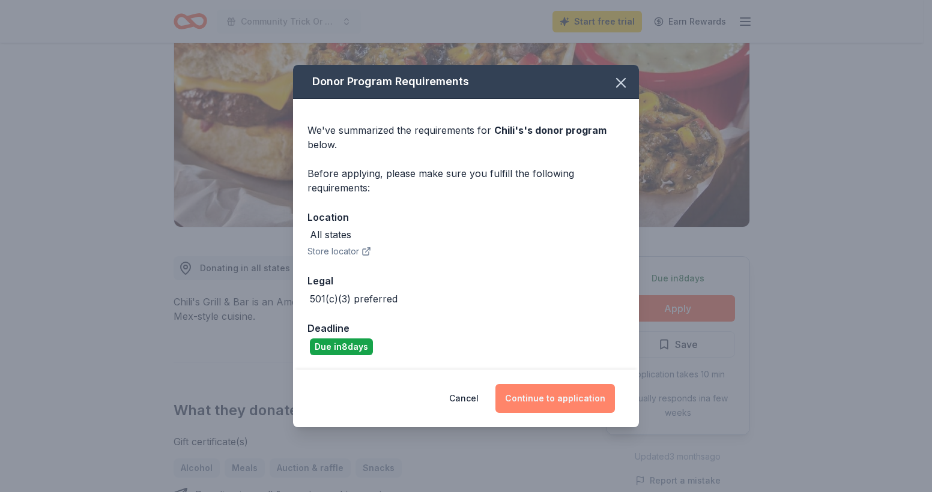
click at [581, 385] on button "Continue to application" at bounding box center [554, 398] width 119 height 29
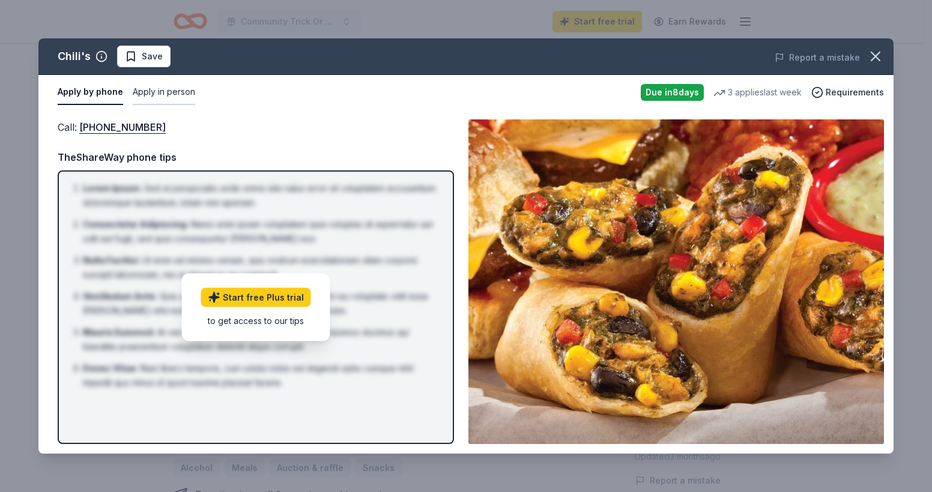
click at [163, 91] on button "Apply in person" at bounding box center [164, 92] width 62 height 25
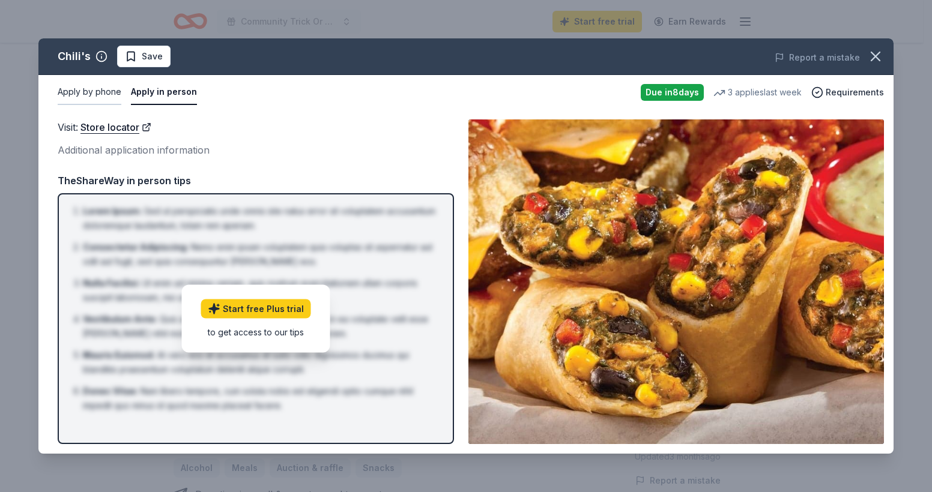
click at [110, 89] on button "Apply by phone" at bounding box center [90, 92] width 64 height 25
